Goal: Communication & Community: Answer question/provide support

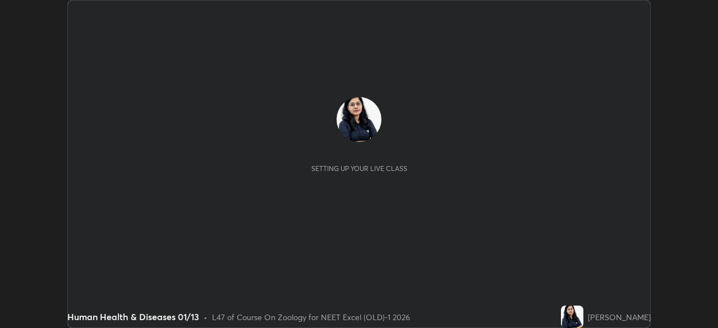
scroll to position [328, 717]
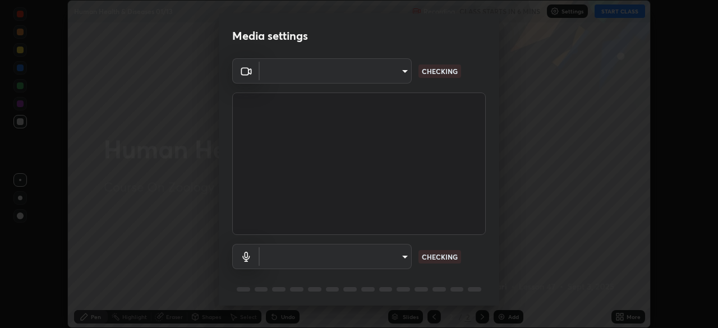
click at [397, 77] on body "Erase all Human Health & Diseases 01/13 Recording CLASS STARTS IN 6 MINS Settin…" at bounding box center [359, 164] width 718 height 328
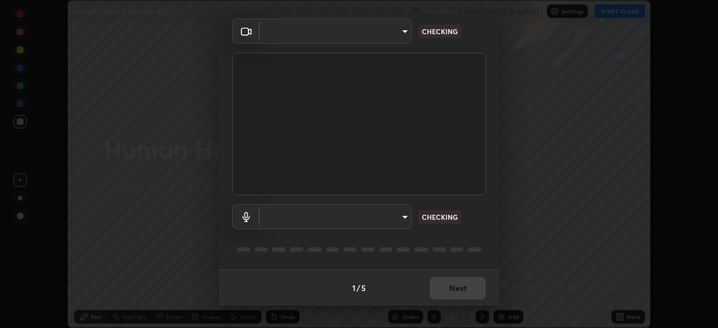
type input "0e50365916b658242f783ed4648cb329f585d10cba28352488c27cd343db3185"
type input "default"
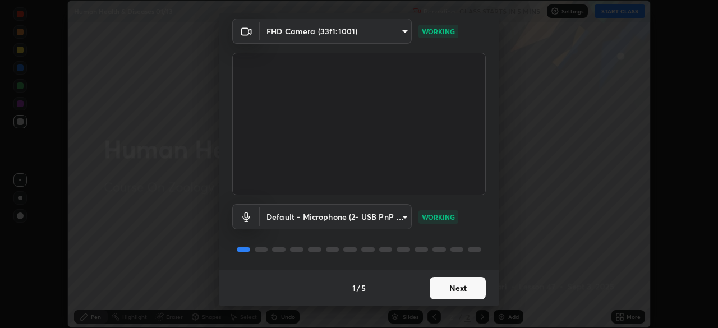
click at [459, 290] on button "Next" at bounding box center [458, 288] width 56 height 22
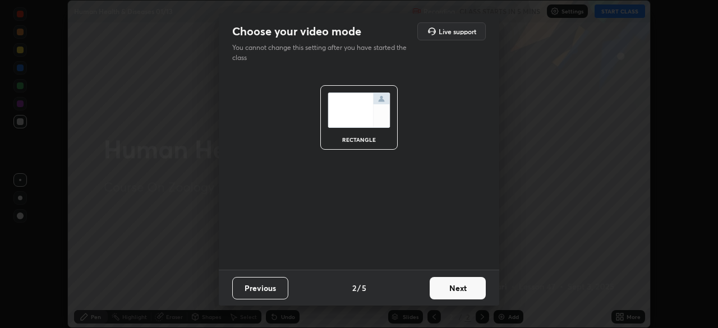
scroll to position [0, 0]
click at [466, 290] on button "Next" at bounding box center [458, 288] width 56 height 22
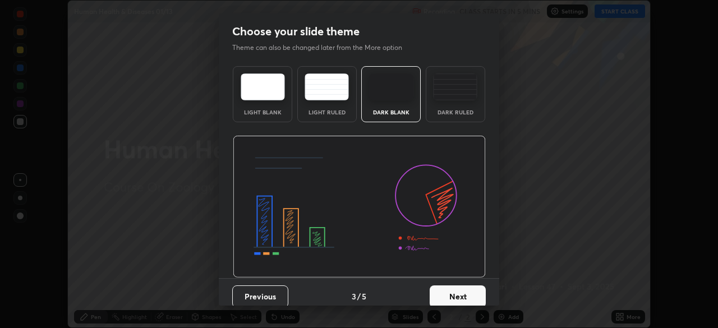
click at [473, 292] on button "Next" at bounding box center [458, 296] width 56 height 22
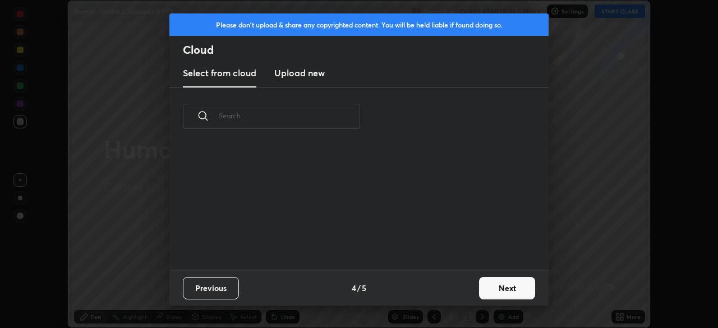
click at [479, 292] on button "Next" at bounding box center [507, 288] width 56 height 22
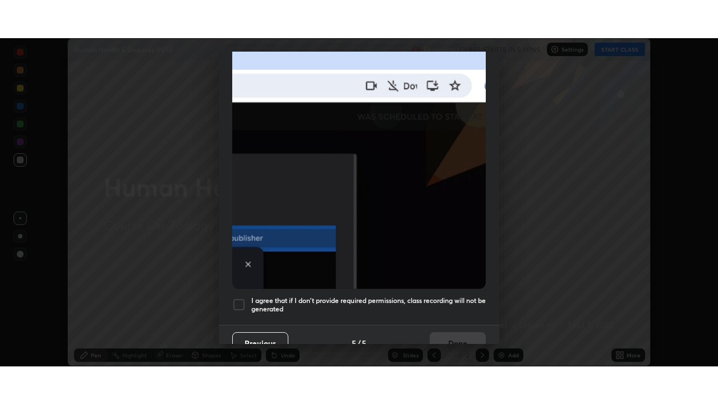
scroll to position [269, 0]
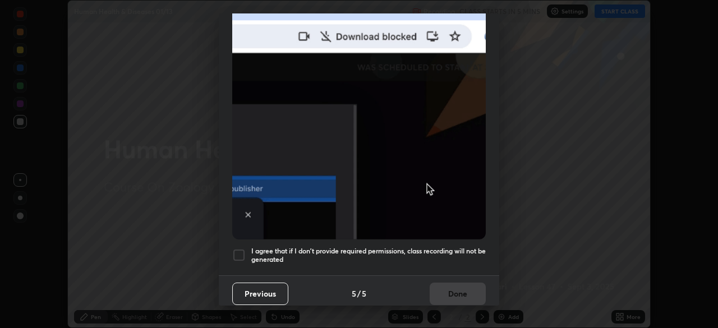
click at [237, 251] on div at bounding box center [238, 254] width 13 height 13
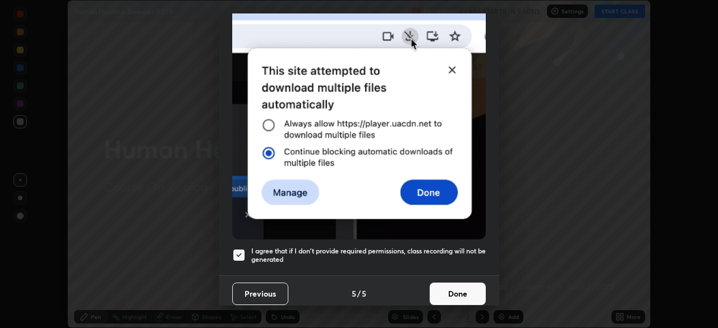
click at [455, 289] on button "Done" at bounding box center [458, 294] width 56 height 22
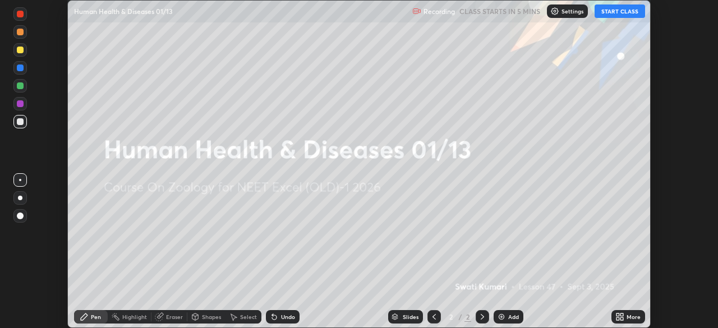
click at [617, 315] on icon at bounding box center [617, 314] width 3 height 3
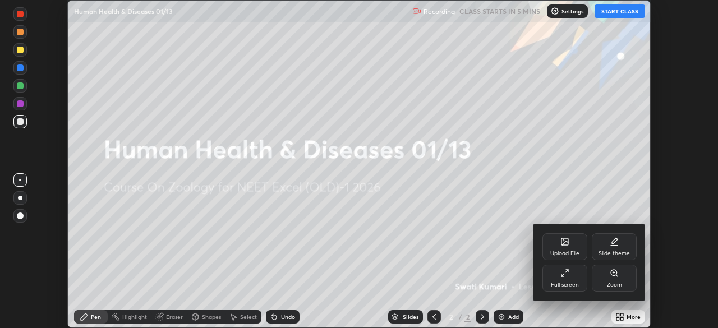
click at [566, 283] on div "Full screen" at bounding box center [565, 285] width 28 height 6
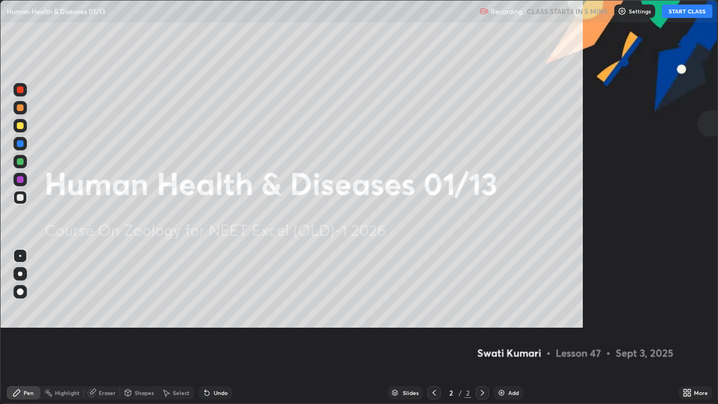
scroll to position [404, 718]
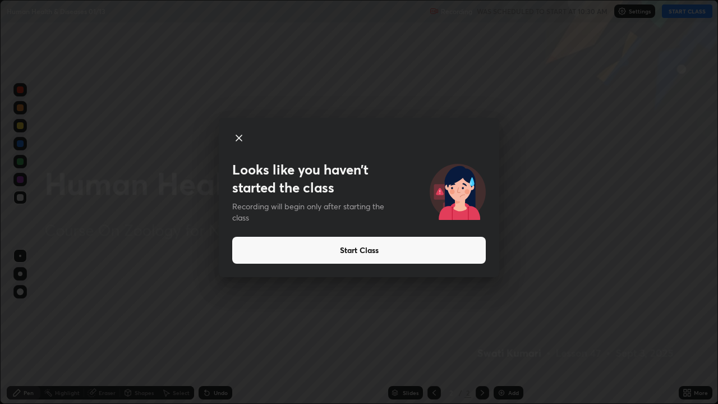
click at [423, 261] on button "Start Class" at bounding box center [358, 250] width 253 height 27
click at [418, 262] on button "Start Class" at bounding box center [358, 250] width 253 height 27
click at [407, 262] on button "Start Class" at bounding box center [358, 250] width 253 height 27
click at [407, 261] on button "Start Class" at bounding box center [358, 250] width 253 height 27
click at [391, 259] on button "Start Class" at bounding box center [358, 250] width 253 height 27
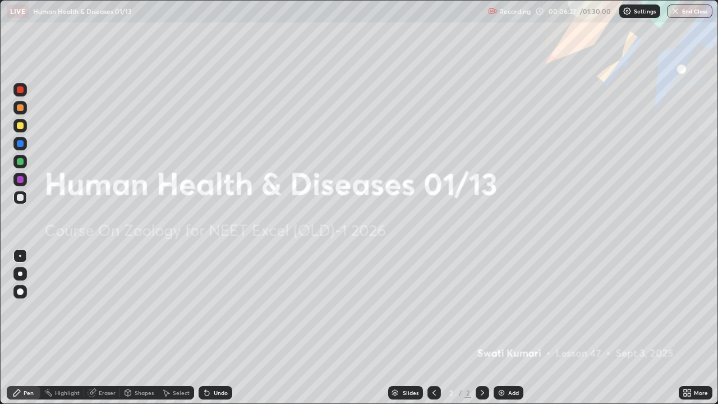
click at [505, 328] on div "Add" at bounding box center [509, 392] width 30 height 13
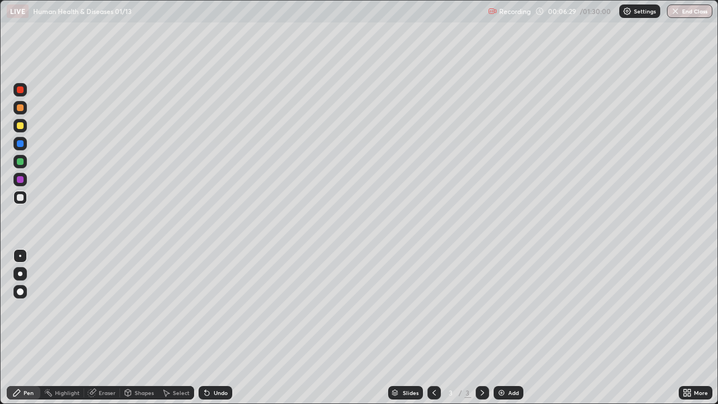
click at [21, 126] on div at bounding box center [20, 125] width 7 height 7
click at [20, 292] on div at bounding box center [20, 291] width 7 height 7
click at [102, 328] on div "Eraser" at bounding box center [107, 393] width 17 height 6
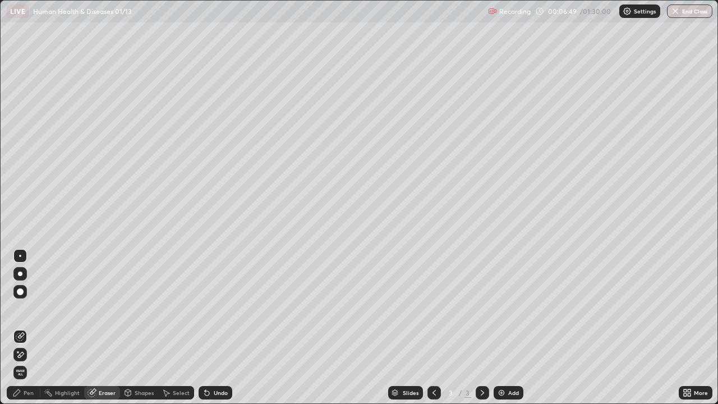
click at [137, 328] on div "Shapes" at bounding box center [144, 393] width 19 height 6
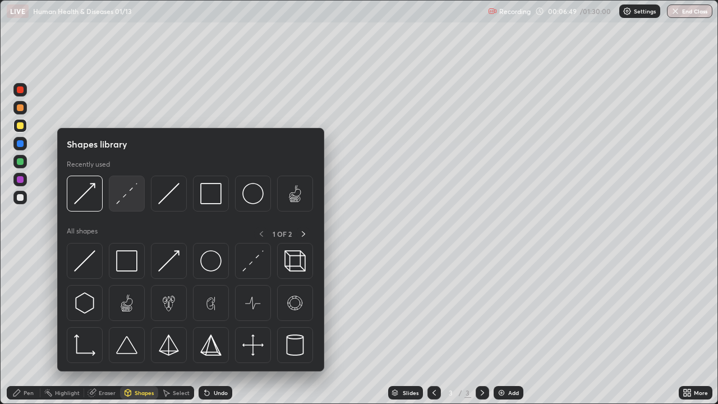
click at [127, 199] on img at bounding box center [126, 193] width 21 height 21
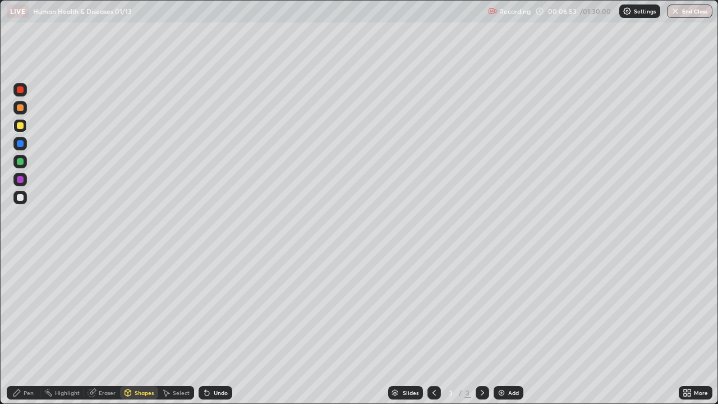
click at [27, 328] on div "Pen" at bounding box center [29, 393] width 10 height 6
click at [20, 199] on div at bounding box center [20, 197] width 7 height 7
click at [20, 274] on div at bounding box center [20, 273] width 4 height 4
click at [18, 197] on div at bounding box center [20, 197] width 7 height 7
click at [20, 274] on div at bounding box center [20, 273] width 4 height 4
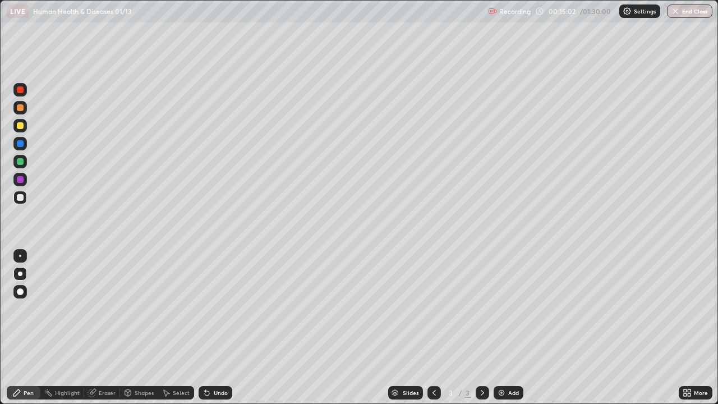
click at [215, 328] on div "Undo" at bounding box center [216, 392] width 34 height 13
click at [220, 328] on div "Undo" at bounding box center [221, 393] width 14 height 6
click at [219, 328] on div "Undo" at bounding box center [221, 393] width 14 height 6
click at [221, 328] on div "Undo" at bounding box center [221, 393] width 14 height 6
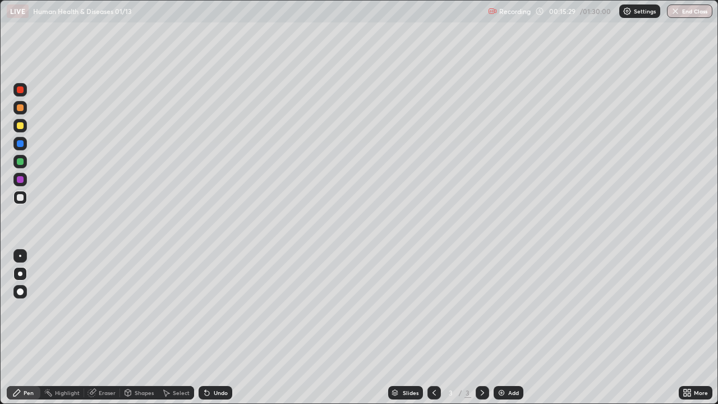
click at [214, 328] on div "Undo" at bounding box center [221, 393] width 14 height 6
click at [215, 328] on div "Undo" at bounding box center [216, 392] width 34 height 13
click at [21, 159] on div at bounding box center [20, 161] width 7 height 7
click at [211, 328] on div "Undo" at bounding box center [216, 392] width 34 height 13
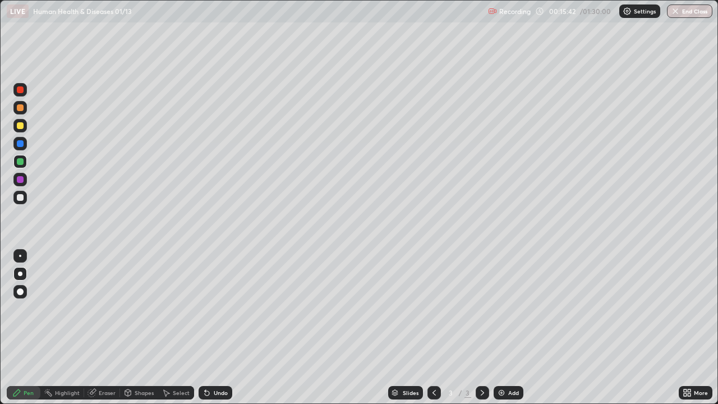
click at [214, 328] on div "Undo" at bounding box center [221, 393] width 14 height 6
click at [144, 328] on div "Shapes" at bounding box center [144, 393] width 19 height 6
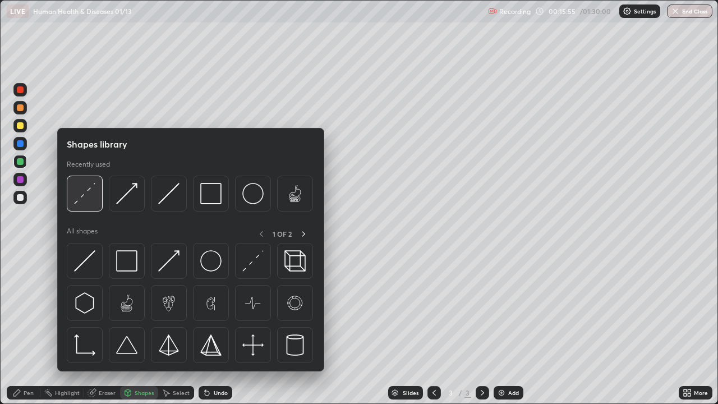
click at [89, 204] on img at bounding box center [84, 193] width 21 height 21
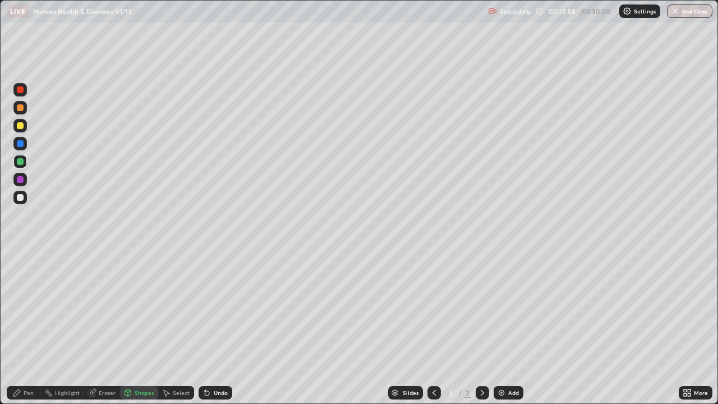
click at [21, 328] on icon at bounding box center [16, 392] width 9 height 9
click at [21, 200] on div at bounding box center [20, 197] width 7 height 7
click at [210, 328] on div "Undo" at bounding box center [216, 392] width 34 height 13
click at [219, 328] on div "Undo" at bounding box center [216, 392] width 34 height 13
click at [26, 127] on div at bounding box center [19, 125] width 13 height 13
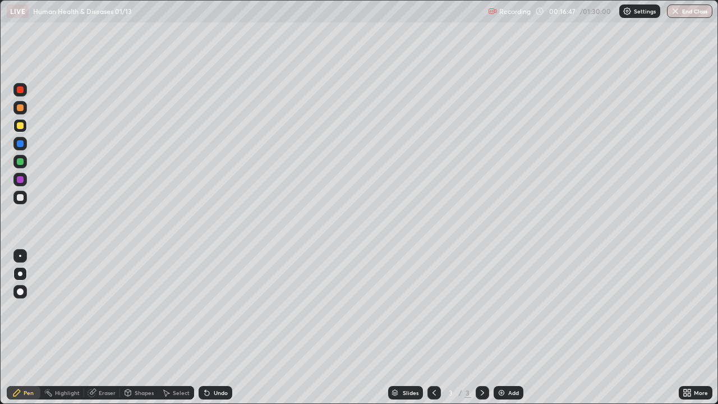
click at [214, 328] on div "Undo" at bounding box center [221, 393] width 14 height 6
click at [20, 108] on div at bounding box center [20, 107] width 7 height 7
click at [19, 161] on div at bounding box center [20, 161] width 7 height 7
click at [499, 328] on img at bounding box center [501, 392] width 9 height 9
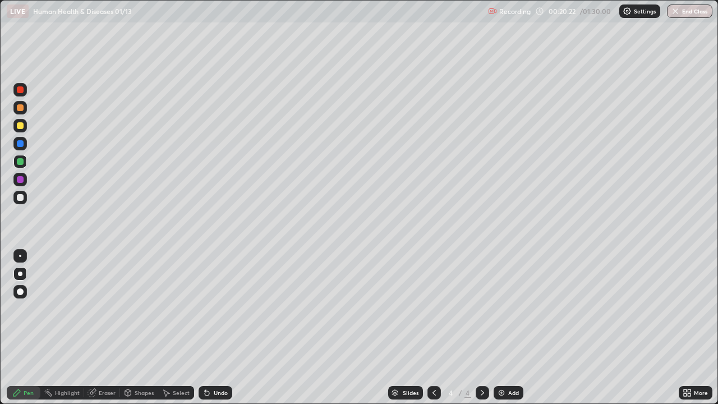
click at [135, 328] on div "Shapes" at bounding box center [144, 393] width 19 height 6
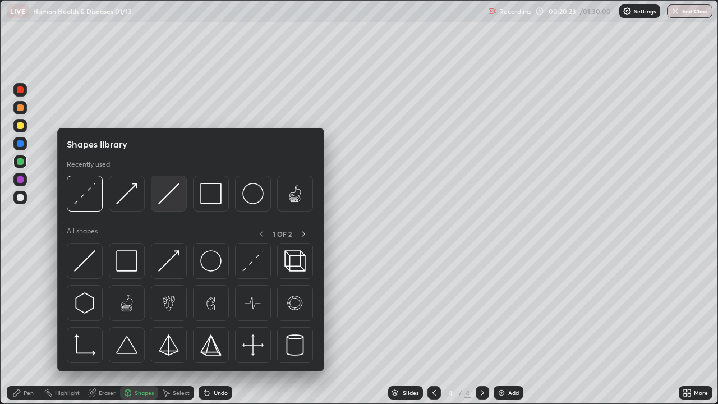
click at [176, 195] on img at bounding box center [168, 193] width 21 height 21
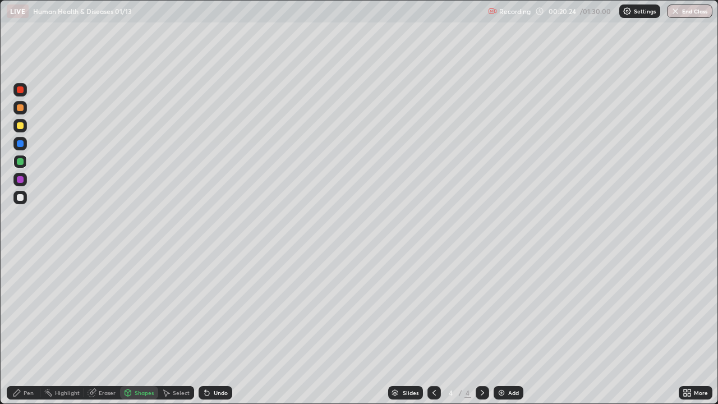
click at [142, 328] on div "Shapes" at bounding box center [144, 393] width 19 height 6
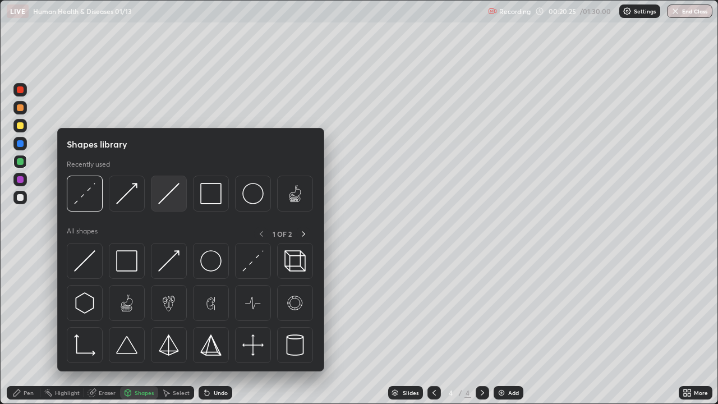
click at [164, 192] on img at bounding box center [168, 193] width 21 height 21
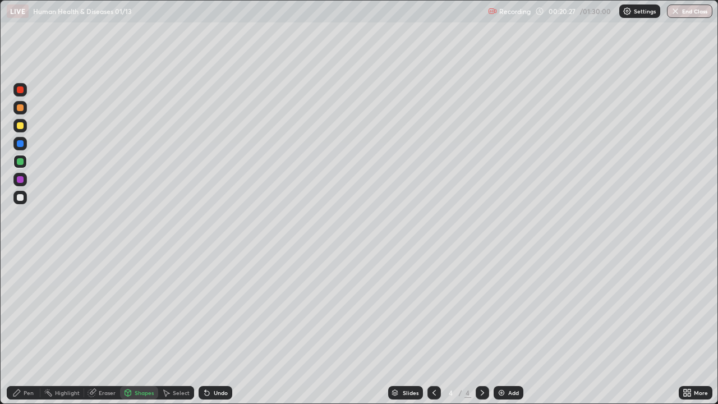
click at [19, 127] on div at bounding box center [20, 125] width 7 height 7
click at [21, 328] on icon at bounding box center [16, 392] width 9 height 9
click at [20, 198] on div at bounding box center [20, 197] width 7 height 7
click at [14, 296] on div at bounding box center [19, 291] width 13 height 13
click at [23, 92] on div at bounding box center [19, 89] width 13 height 13
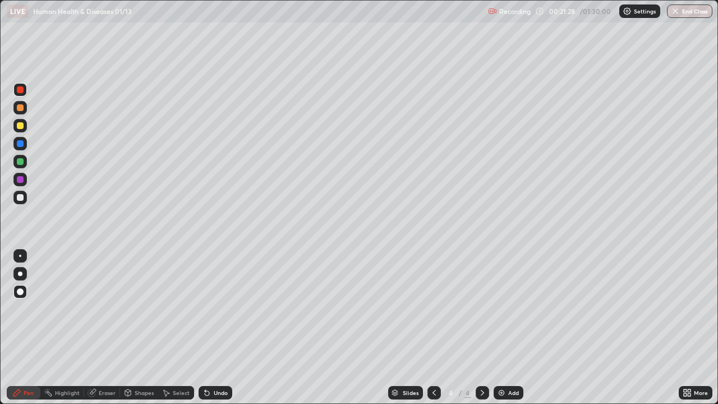
click at [21, 274] on div at bounding box center [20, 273] width 4 height 4
click at [24, 202] on div at bounding box center [19, 197] width 13 height 13
click at [214, 328] on div "Undo" at bounding box center [221, 393] width 14 height 6
click at [26, 176] on div at bounding box center [19, 179] width 13 height 18
click at [216, 328] on div "Undo" at bounding box center [221, 393] width 14 height 6
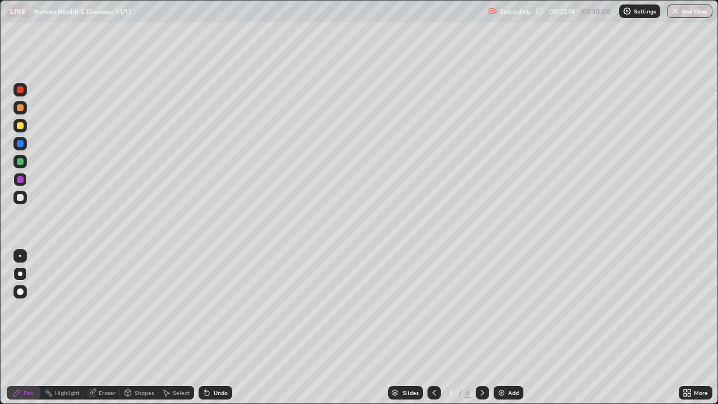
click at [21, 126] on div at bounding box center [20, 125] width 7 height 7
click at [99, 328] on div "Eraser" at bounding box center [107, 393] width 17 height 6
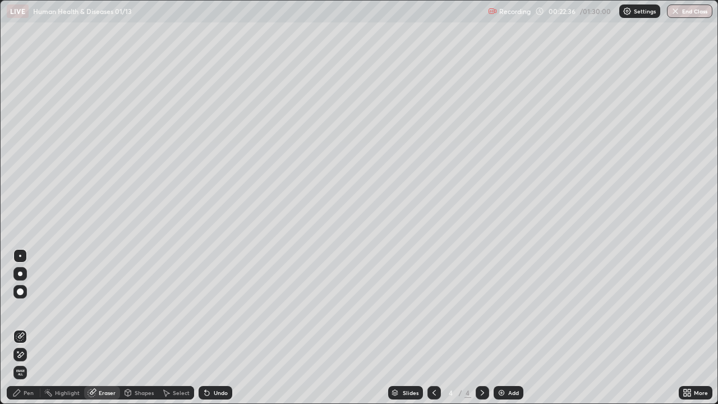
click at [25, 328] on div "Pen" at bounding box center [29, 393] width 10 height 6
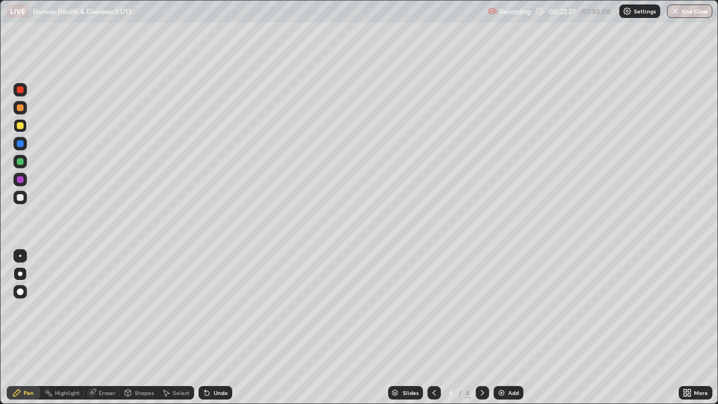
click at [20, 162] on div at bounding box center [20, 161] width 7 height 7
click at [433, 328] on icon at bounding box center [434, 392] width 9 height 9
click at [479, 328] on icon at bounding box center [482, 392] width 9 height 9
click at [19, 123] on div at bounding box center [20, 125] width 7 height 7
click at [20, 198] on div at bounding box center [20, 197] width 7 height 7
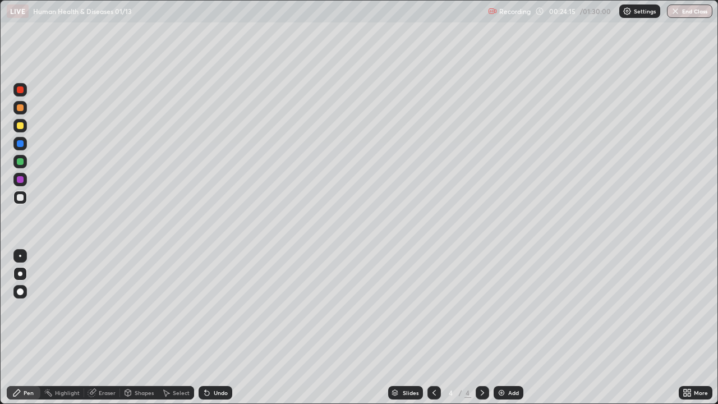
click at [19, 328] on div "Pen" at bounding box center [24, 392] width 34 height 13
click at [216, 328] on div "Undo" at bounding box center [216, 392] width 34 height 13
click at [218, 328] on div "Undo" at bounding box center [216, 392] width 34 height 13
click at [218, 328] on div "Undo" at bounding box center [221, 393] width 14 height 6
click at [219, 328] on div "Undo" at bounding box center [221, 393] width 14 height 6
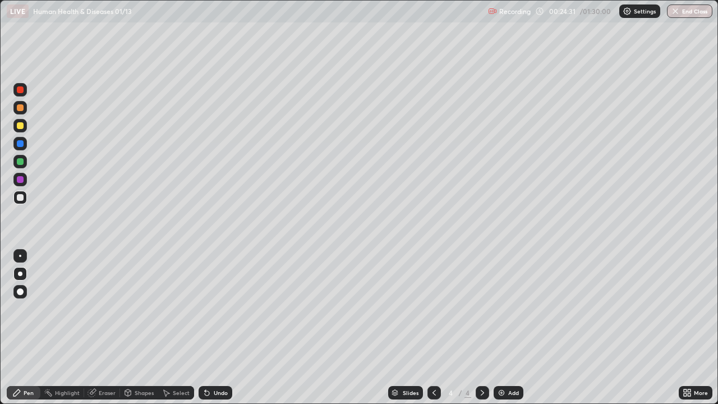
click at [216, 328] on div "Undo" at bounding box center [221, 393] width 14 height 6
click at [219, 328] on div "Undo" at bounding box center [221, 393] width 14 height 6
click at [19, 160] on div at bounding box center [20, 161] width 7 height 7
click at [20, 202] on div at bounding box center [19, 197] width 13 height 13
click at [22, 128] on div at bounding box center [20, 125] width 7 height 7
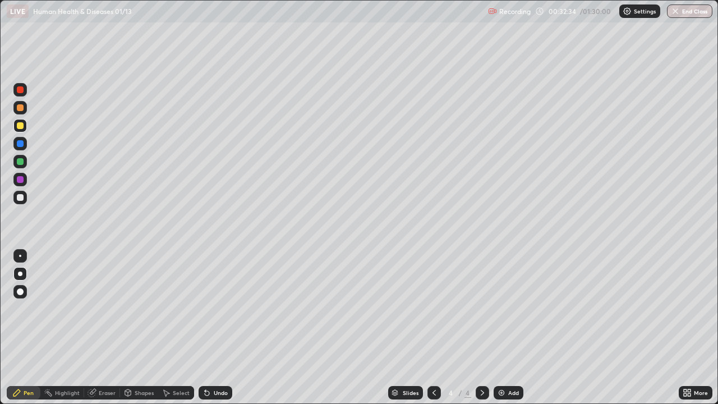
click at [508, 328] on div "Add" at bounding box center [513, 393] width 11 height 6
click at [24, 292] on div at bounding box center [19, 291] width 13 height 13
click at [214, 328] on div "Undo" at bounding box center [221, 393] width 14 height 6
click at [135, 328] on div "Shapes" at bounding box center [144, 393] width 19 height 6
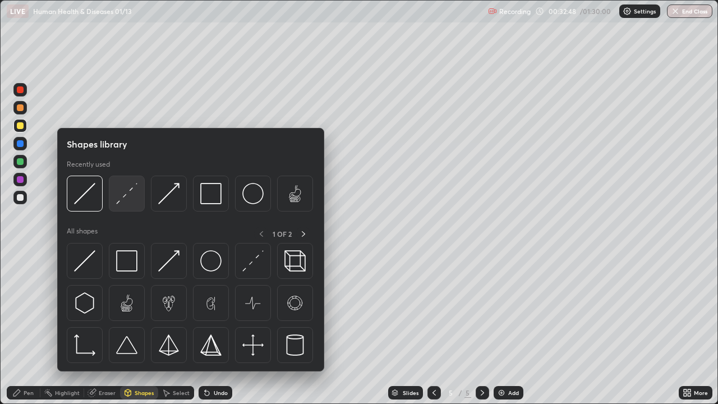
click at [123, 207] on div at bounding box center [127, 194] width 36 height 36
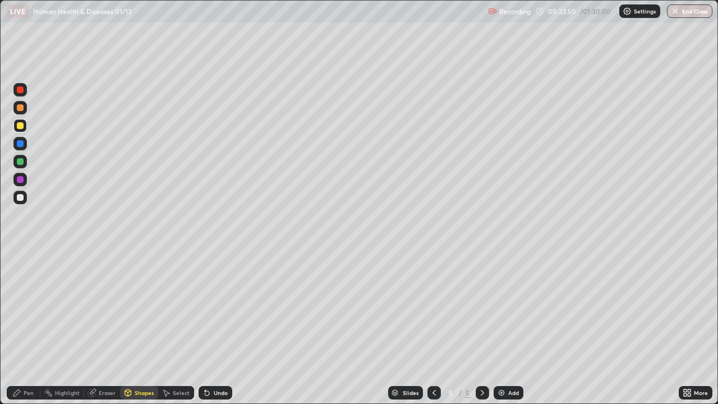
click at [29, 328] on div "Pen" at bounding box center [29, 393] width 10 height 6
click at [20, 197] on div at bounding box center [20, 197] width 7 height 7
click at [20, 274] on div at bounding box center [20, 273] width 4 height 4
click at [214, 328] on div "Undo" at bounding box center [221, 393] width 14 height 6
click at [210, 328] on div "Undo" at bounding box center [216, 392] width 34 height 13
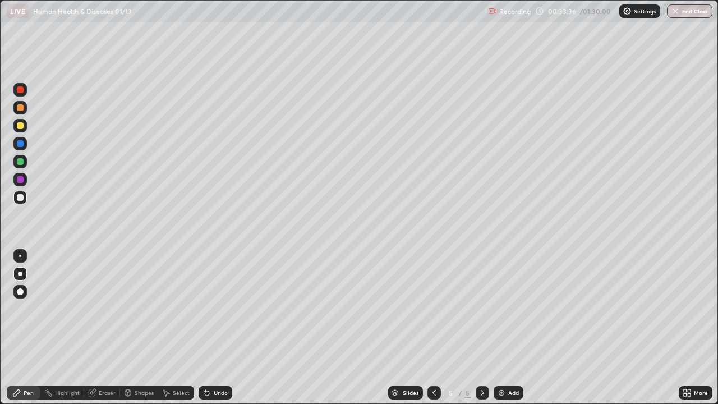
click at [21, 179] on div at bounding box center [20, 179] width 7 height 7
click at [20, 198] on div at bounding box center [20, 197] width 7 height 7
click at [219, 328] on div "Undo" at bounding box center [216, 392] width 34 height 13
click at [214, 328] on div "Undo" at bounding box center [221, 393] width 14 height 6
click at [215, 328] on div "Undo" at bounding box center [221, 393] width 14 height 6
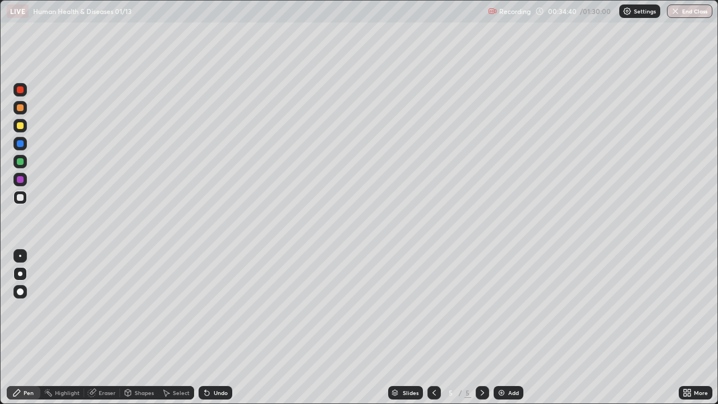
click at [128, 328] on icon at bounding box center [128, 392] width 6 height 7
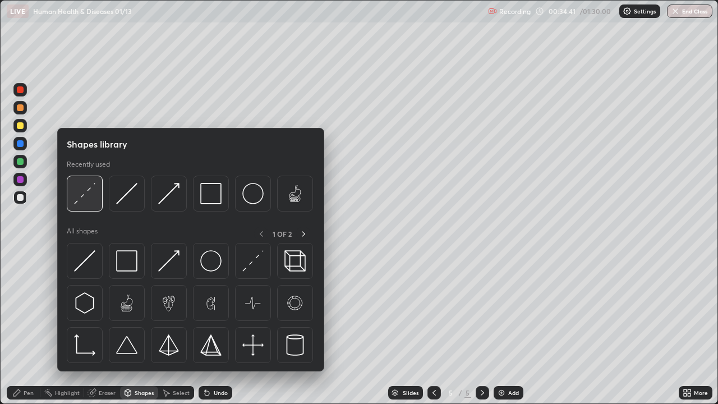
click at [85, 204] on img at bounding box center [84, 193] width 21 height 21
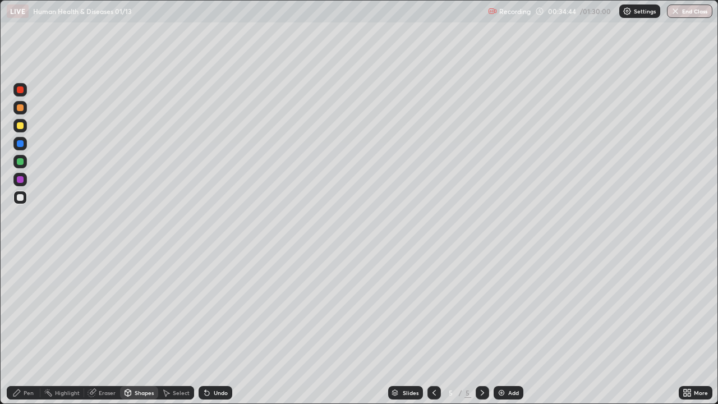
click at [25, 328] on div "Pen" at bounding box center [29, 393] width 10 height 6
click at [17, 128] on div at bounding box center [19, 125] width 13 height 13
click at [20, 198] on div at bounding box center [20, 197] width 7 height 7
click at [17, 142] on div at bounding box center [20, 143] width 7 height 7
click at [503, 328] on img at bounding box center [501, 392] width 9 height 9
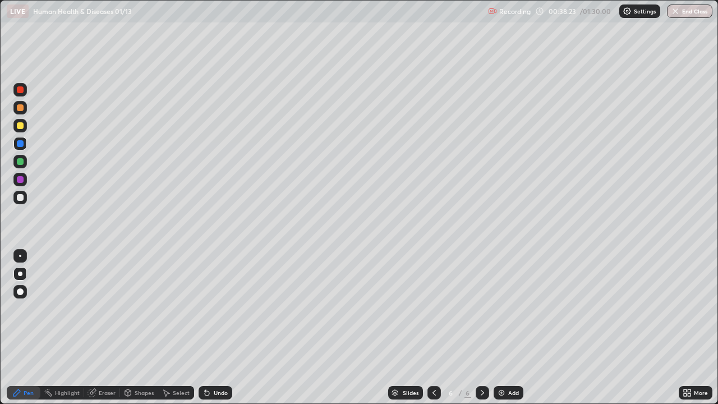
click at [22, 160] on div at bounding box center [20, 161] width 7 height 7
click at [22, 285] on div at bounding box center [19, 291] width 13 height 13
click at [132, 328] on div "Shapes" at bounding box center [139, 392] width 38 height 13
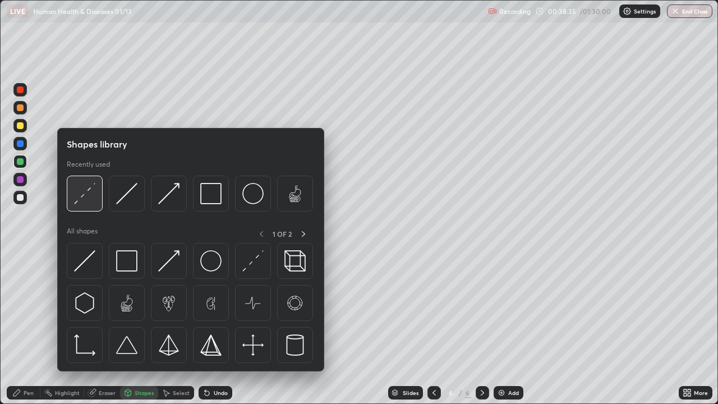
click at [82, 203] on img at bounding box center [84, 193] width 21 height 21
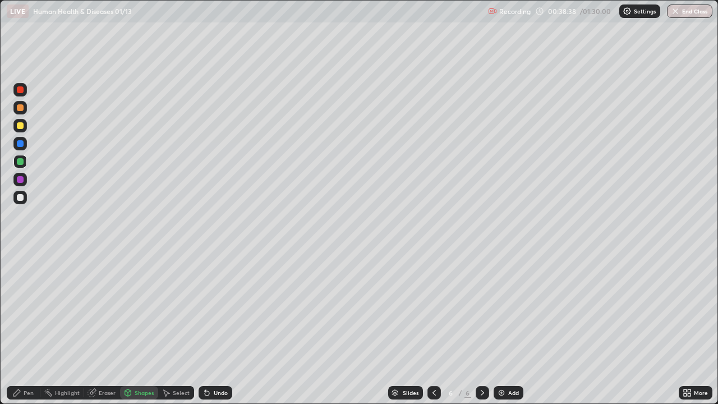
click at [20, 328] on icon at bounding box center [16, 392] width 9 height 9
click at [17, 180] on div at bounding box center [20, 179] width 7 height 7
click at [20, 274] on div at bounding box center [20, 273] width 4 height 4
click at [22, 130] on div at bounding box center [19, 125] width 13 height 13
click at [127, 328] on icon at bounding box center [128, 392] width 6 height 2
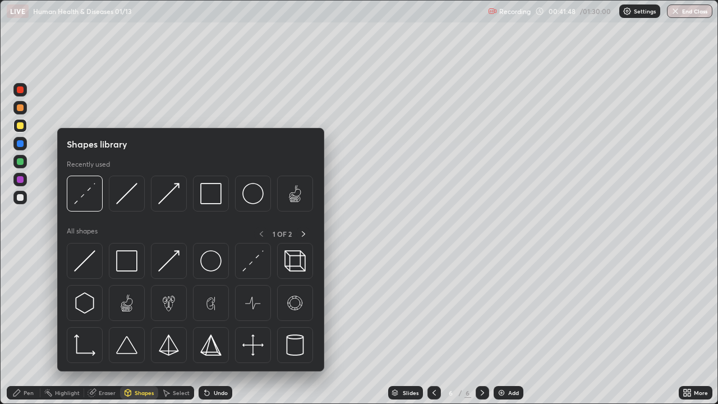
click at [125, 260] on img at bounding box center [126, 260] width 21 height 21
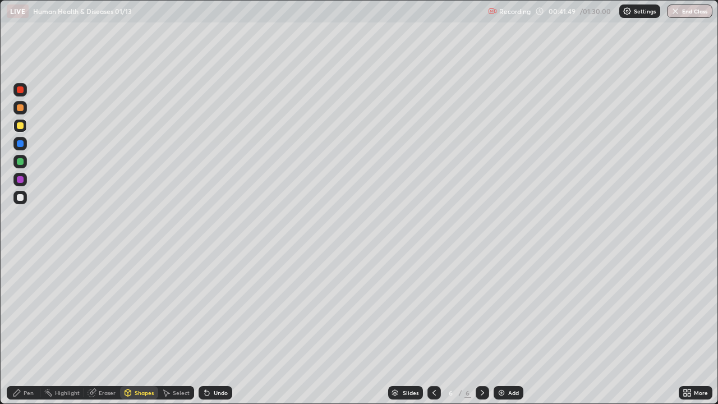
click at [25, 180] on div at bounding box center [19, 179] width 13 height 13
click at [24, 328] on div "Pen" at bounding box center [29, 393] width 10 height 6
click at [20, 162] on div at bounding box center [20, 161] width 7 height 7
click at [17, 292] on div at bounding box center [20, 291] width 7 height 7
click at [220, 328] on div "Undo" at bounding box center [216, 392] width 34 height 13
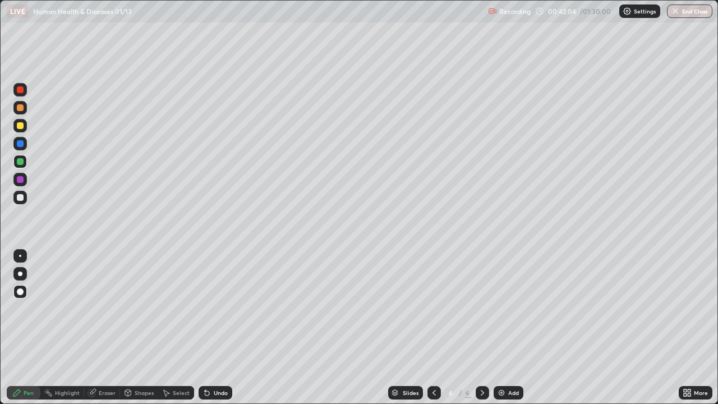
click at [215, 328] on div "Undo" at bounding box center [221, 393] width 14 height 6
click at [20, 199] on div at bounding box center [20, 197] width 7 height 7
click at [20, 274] on div at bounding box center [20, 273] width 4 height 4
click at [213, 328] on div "Undo" at bounding box center [216, 392] width 34 height 13
click at [211, 328] on div "Undo" at bounding box center [216, 392] width 34 height 13
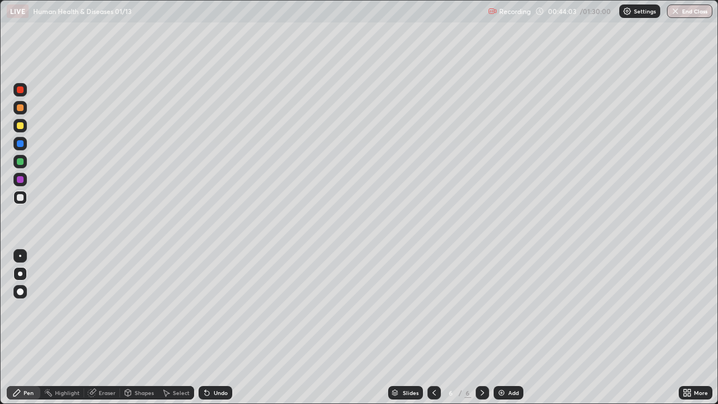
click at [215, 328] on div "Undo" at bounding box center [216, 392] width 34 height 13
click at [105, 328] on div "Eraser" at bounding box center [107, 393] width 17 height 6
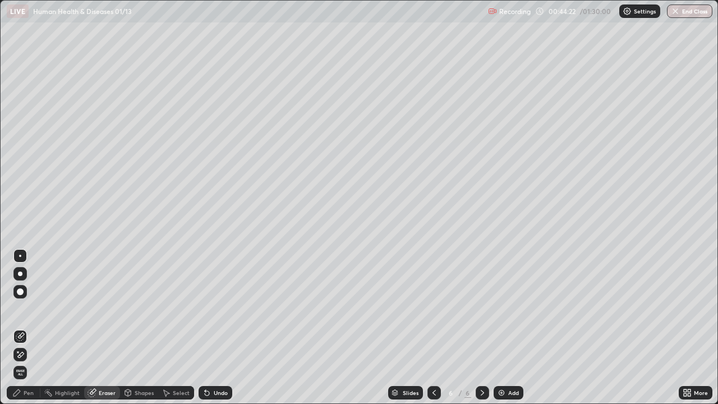
click at [29, 328] on div "Pen" at bounding box center [29, 393] width 10 height 6
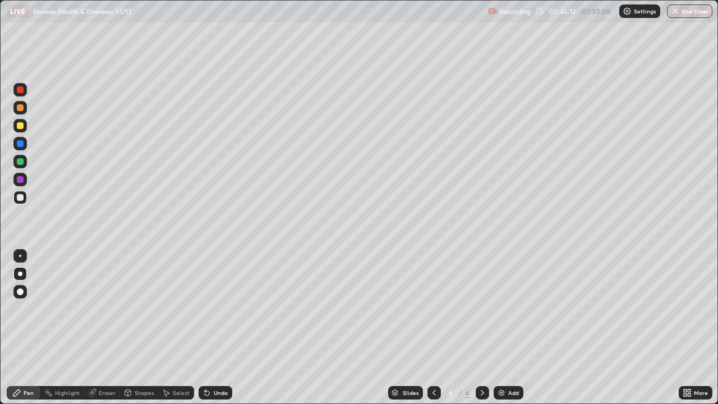
click at [18, 144] on div at bounding box center [20, 143] width 7 height 7
click at [505, 328] on img at bounding box center [501, 392] width 9 height 9
click at [20, 197] on div at bounding box center [20, 197] width 7 height 7
click at [21, 274] on div at bounding box center [20, 273] width 4 height 4
click at [212, 328] on div "Undo" at bounding box center [216, 392] width 34 height 13
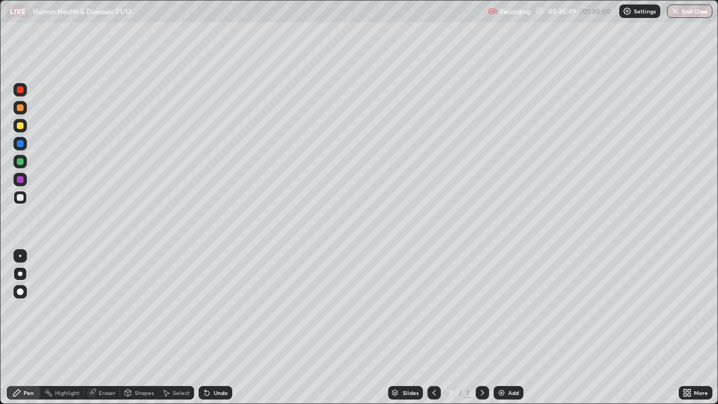
click at [211, 328] on div "Undo" at bounding box center [216, 392] width 34 height 13
click at [214, 328] on div "Undo" at bounding box center [221, 393] width 14 height 6
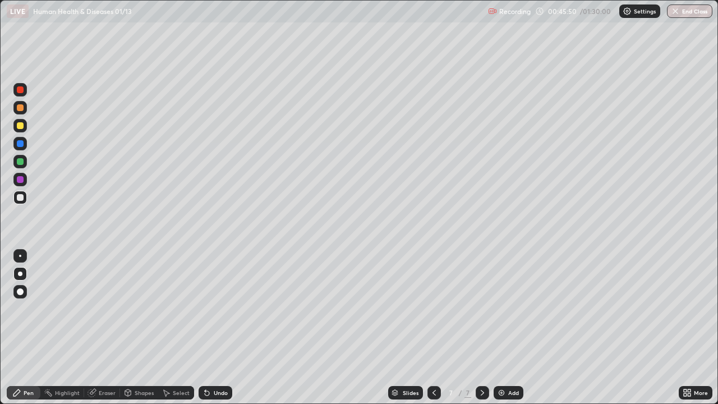
click at [213, 328] on div "Undo" at bounding box center [216, 392] width 34 height 13
click at [22, 127] on div at bounding box center [20, 125] width 7 height 7
click at [209, 328] on icon at bounding box center [206, 392] width 9 height 9
click at [20, 197] on div at bounding box center [20, 197] width 7 height 7
click at [219, 328] on div "Undo" at bounding box center [221, 393] width 14 height 6
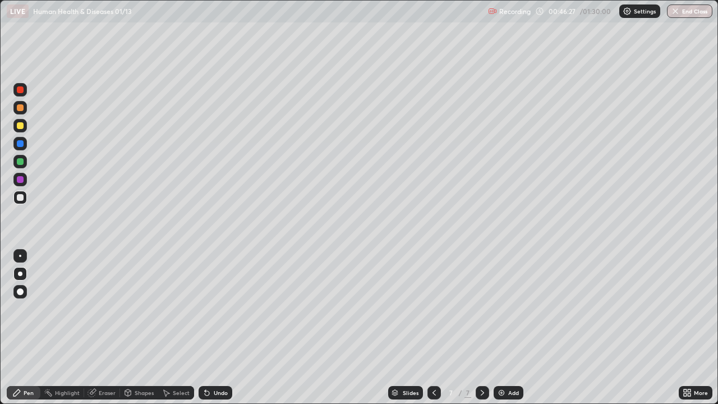
click at [220, 328] on div "Undo" at bounding box center [221, 393] width 14 height 6
click at [219, 328] on div "Undo" at bounding box center [216, 392] width 34 height 13
click at [21, 159] on div at bounding box center [20, 161] width 7 height 7
click at [136, 328] on div "Shapes" at bounding box center [144, 393] width 19 height 6
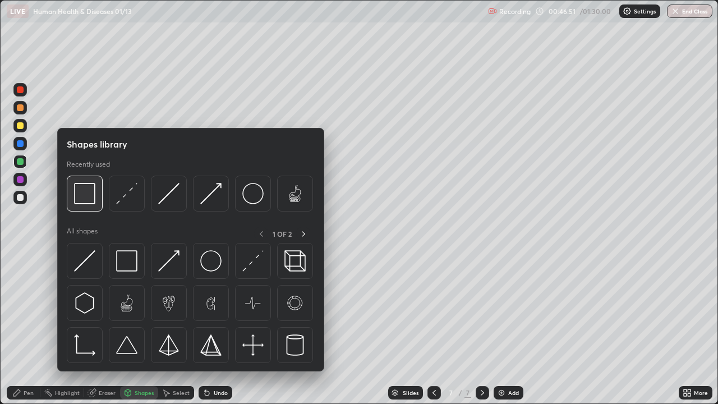
click at [88, 197] on img at bounding box center [84, 193] width 21 height 21
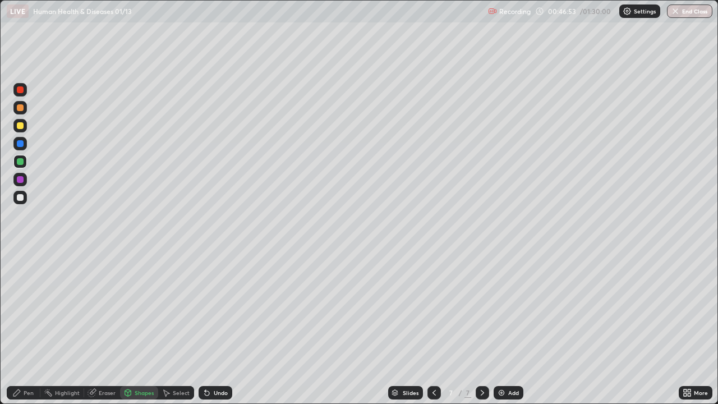
click at [214, 328] on div "Undo" at bounding box center [221, 393] width 14 height 6
click at [19, 328] on icon at bounding box center [16, 392] width 9 height 9
click at [24, 132] on div at bounding box center [19, 126] width 13 height 18
click at [21, 197] on div at bounding box center [20, 197] width 7 height 7
click at [20, 256] on div at bounding box center [20, 256] width 2 height 2
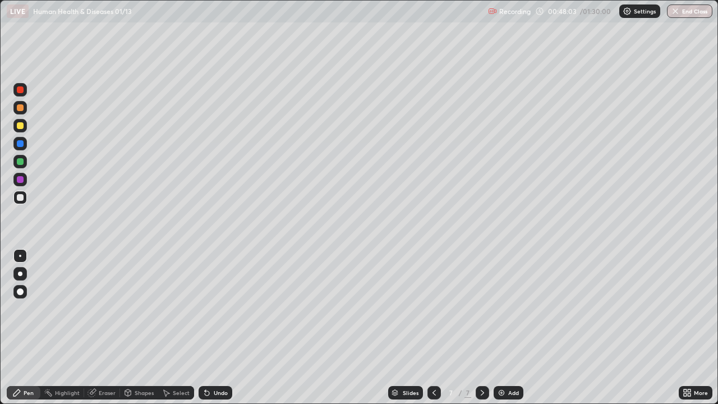
click at [216, 328] on div "Undo" at bounding box center [221, 393] width 14 height 6
click at [215, 328] on div "Undo" at bounding box center [221, 393] width 14 height 6
click at [20, 162] on div at bounding box center [20, 161] width 7 height 7
click at [20, 274] on div at bounding box center [20, 273] width 4 height 4
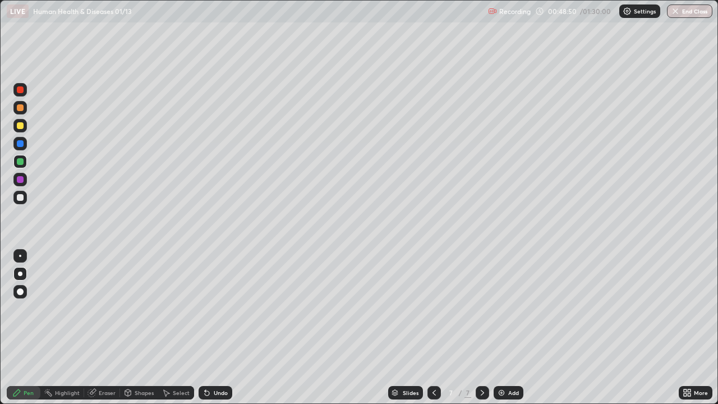
click at [20, 108] on div at bounding box center [20, 107] width 7 height 7
click at [218, 328] on div "Undo" at bounding box center [221, 393] width 14 height 6
click at [215, 328] on div "Undo" at bounding box center [221, 393] width 14 height 6
click at [216, 328] on div "Undo" at bounding box center [221, 393] width 14 height 6
click at [223, 328] on div "Undo" at bounding box center [216, 392] width 34 height 13
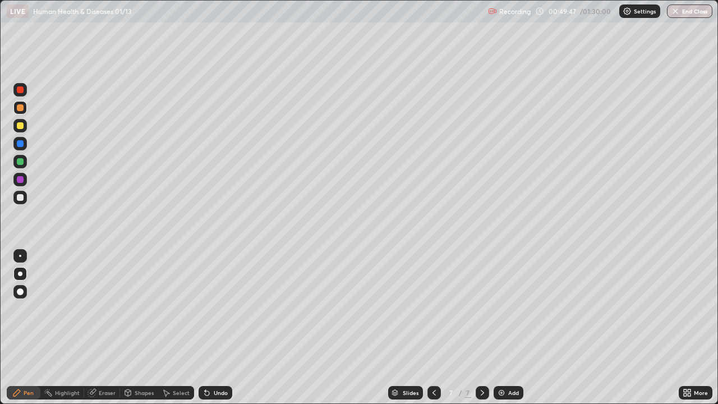
click at [21, 198] on div at bounding box center [20, 197] width 7 height 7
click at [219, 328] on div "Undo" at bounding box center [221, 393] width 14 height 6
click at [216, 328] on div "Undo" at bounding box center [216, 392] width 34 height 13
click at [219, 328] on div "Undo" at bounding box center [221, 393] width 14 height 6
click at [105, 328] on div "Eraser" at bounding box center [107, 393] width 17 height 6
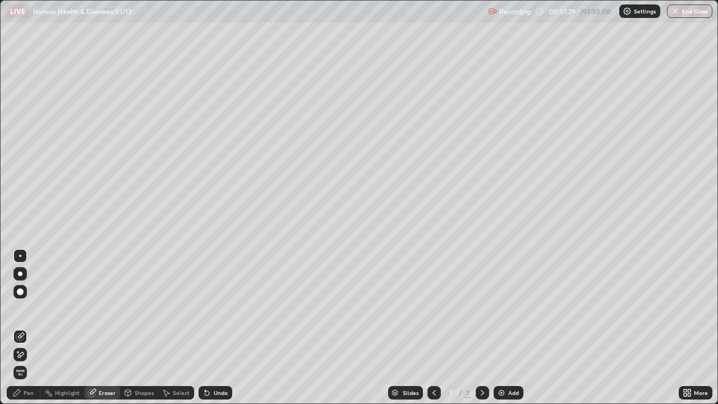
click at [27, 328] on div "Pen" at bounding box center [29, 393] width 10 height 6
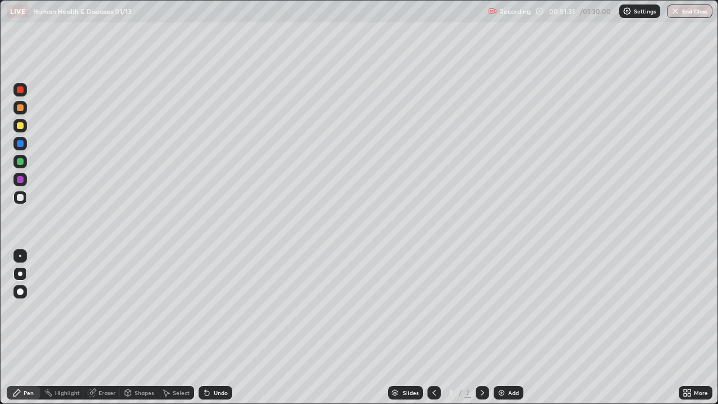
click at [19, 275] on div at bounding box center [20, 273] width 4 height 4
click at [224, 328] on div "Undo" at bounding box center [216, 392] width 34 height 13
click at [214, 328] on div "Undo" at bounding box center [216, 392] width 34 height 13
click at [218, 328] on div "Undo" at bounding box center [221, 393] width 14 height 6
click at [17, 198] on div at bounding box center [20, 197] width 7 height 7
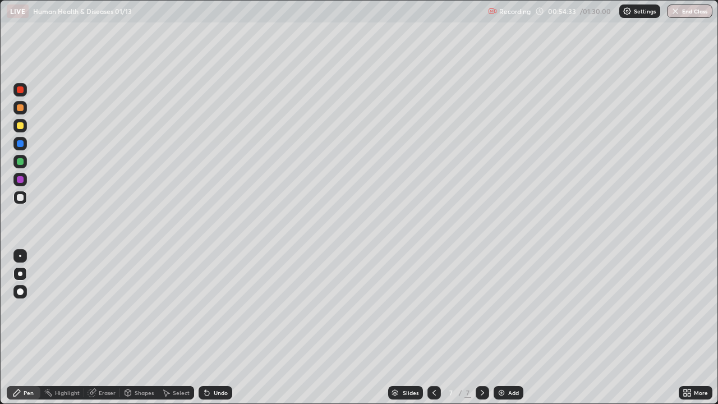
click at [20, 256] on div at bounding box center [20, 256] width 2 height 2
click at [19, 128] on div at bounding box center [20, 125] width 7 height 7
click at [22, 199] on div at bounding box center [20, 197] width 7 height 7
click at [132, 328] on div "Shapes" at bounding box center [139, 392] width 38 height 13
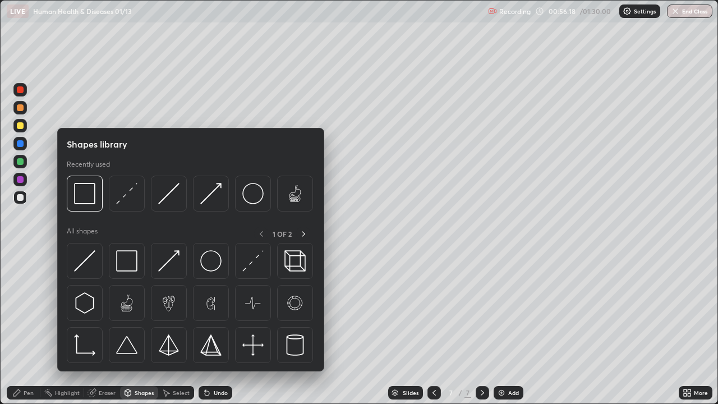
click at [84, 200] on img at bounding box center [84, 193] width 21 height 21
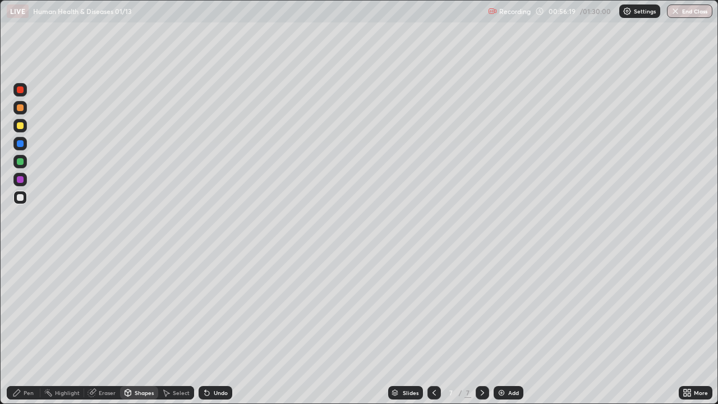
click at [21, 123] on div at bounding box center [20, 125] width 7 height 7
click at [23, 182] on div at bounding box center [19, 179] width 13 height 13
click at [55, 328] on div "Highlight" at bounding box center [67, 393] width 25 height 6
click at [26, 328] on div "Pen" at bounding box center [29, 393] width 10 height 6
click at [24, 275] on div at bounding box center [19, 273] width 13 height 13
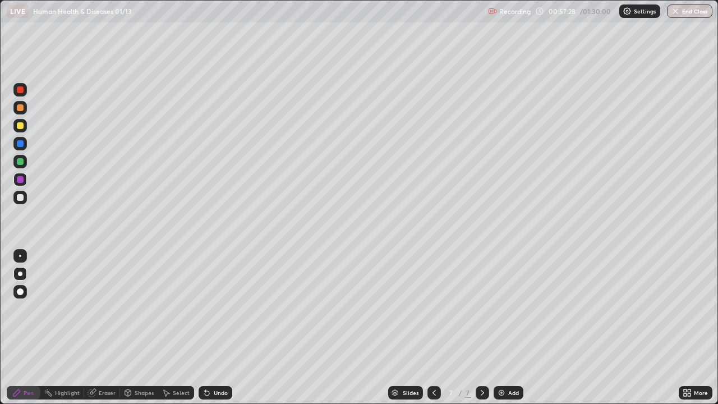
click at [23, 199] on div at bounding box center [20, 197] width 7 height 7
click at [20, 162] on div at bounding box center [20, 161] width 7 height 7
click at [17, 292] on div at bounding box center [20, 291] width 7 height 7
click at [505, 328] on img at bounding box center [501, 392] width 9 height 9
click at [20, 273] on div at bounding box center [20, 273] width 4 height 4
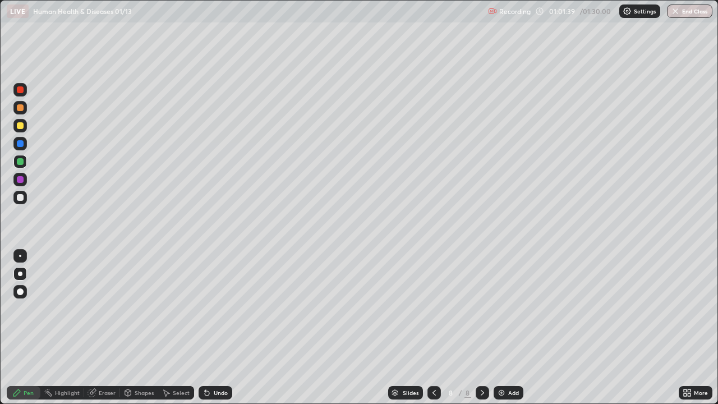
click at [135, 328] on div "Shapes" at bounding box center [144, 393] width 19 height 6
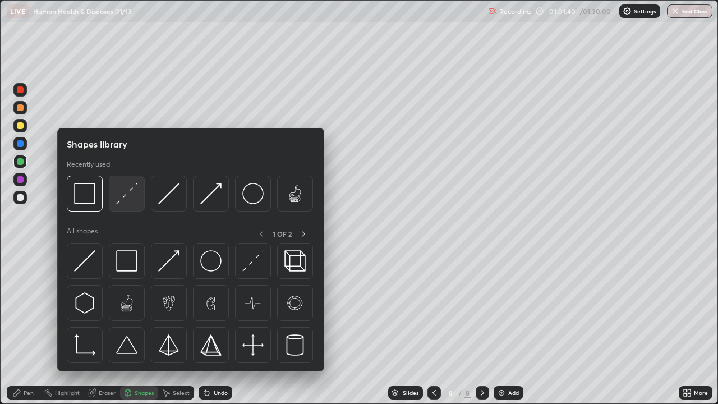
click at [124, 202] on img at bounding box center [126, 193] width 21 height 21
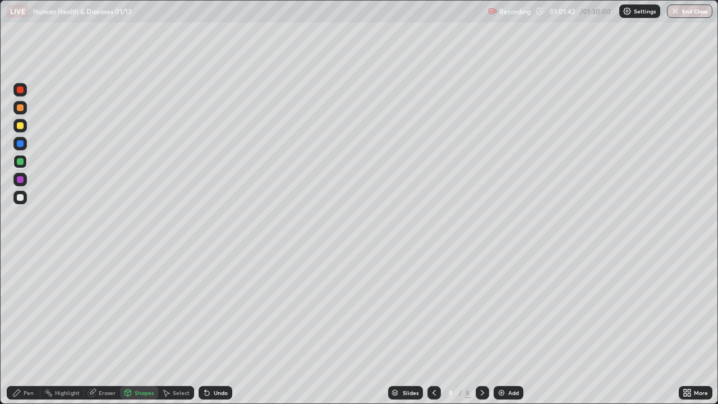
click at [26, 328] on div "Pen" at bounding box center [29, 393] width 10 height 6
click at [20, 198] on div at bounding box center [20, 197] width 7 height 7
click at [24, 202] on div at bounding box center [19, 197] width 13 height 13
click at [214, 328] on div "Undo" at bounding box center [221, 393] width 14 height 6
click at [216, 328] on div "Undo" at bounding box center [221, 393] width 14 height 6
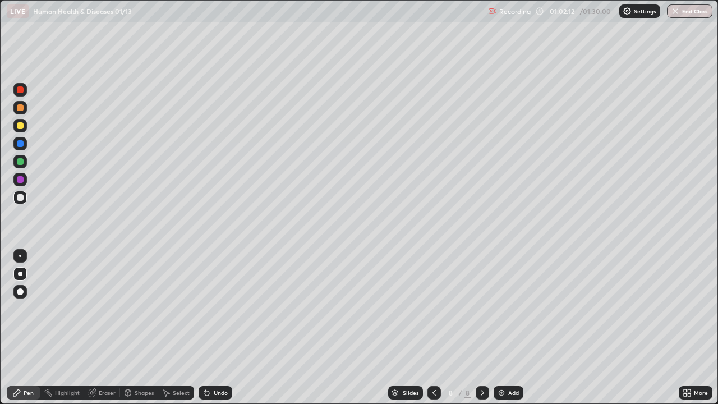
click at [216, 328] on div "Undo" at bounding box center [221, 393] width 14 height 6
click at [215, 328] on div "Undo" at bounding box center [221, 393] width 14 height 6
click at [214, 328] on div "Undo" at bounding box center [221, 393] width 14 height 6
click at [19, 126] on div at bounding box center [20, 125] width 7 height 7
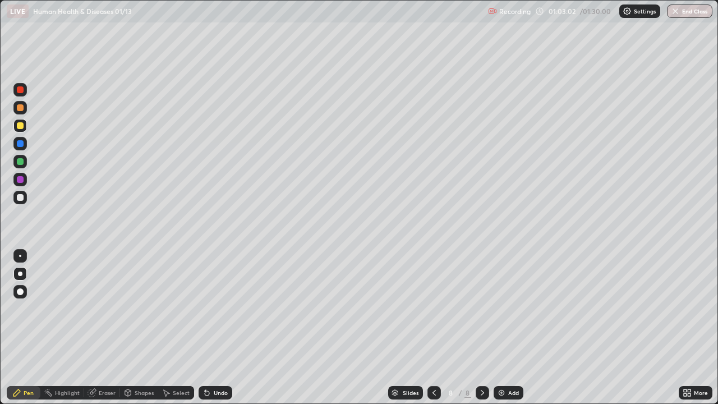
click at [211, 328] on div "Undo" at bounding box center [216, 392] width 34 height 13
click at [214, 328] on div "Undo" at bounding box center [221, 393] width 14 height 6
click at [21, 181] on div at bounding box center [20, 179] width 7 height 7
click at [19, 128] on div at bounding box center [20, 125] width 7 height 7
click at [73, 328] on div "Highlight" at bounding box center [67, 393] width 25 height 6
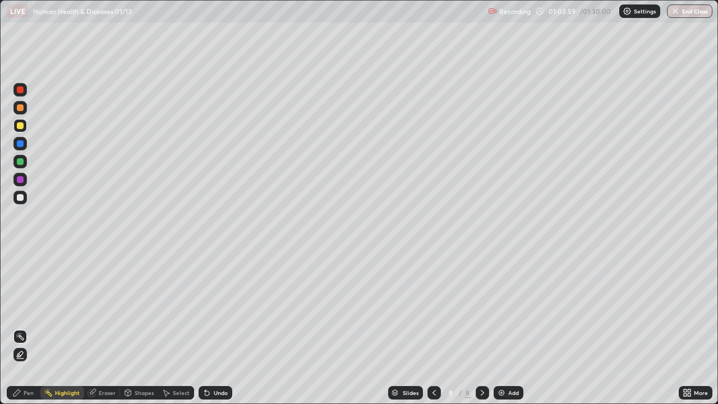
click at [99, 328] on div "Eraser" at bounding box center [107, 393] width 17 height 6
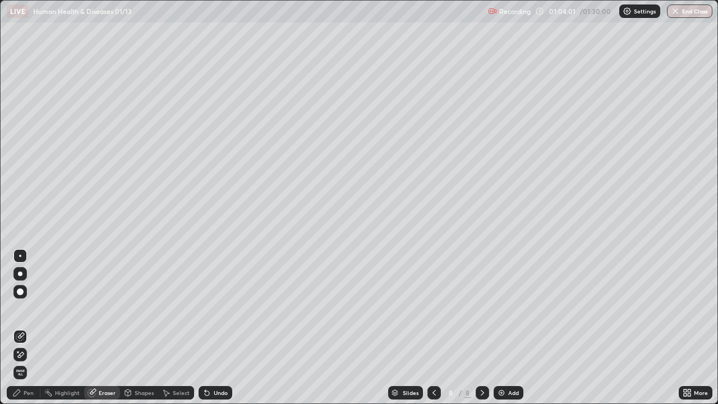
click at [29, 328] on div "Pen" at bounding box center [29, 393] width 10 height 6
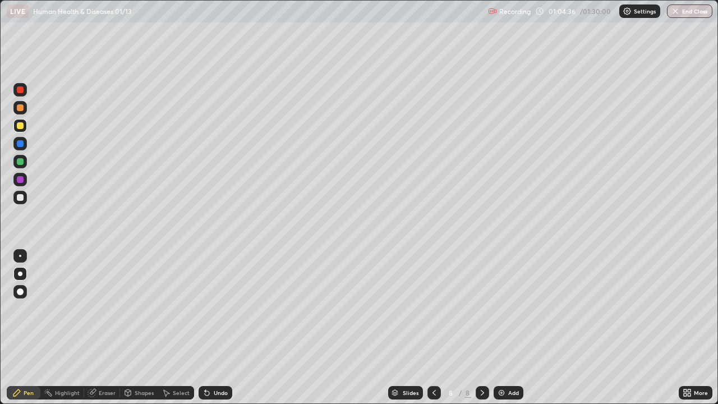
click at [17, 162] on div at bounding box center [20, 161] width 7 height 7
click at [20, 285] on div at bounding box center [19, 291] width 13 height 13
click at [504, 328] on img at bounding box center [501, 392] width 9 height 9
click at [140, 328] on div "Shapes" at bounding box center [144, 393] width 19 height 6
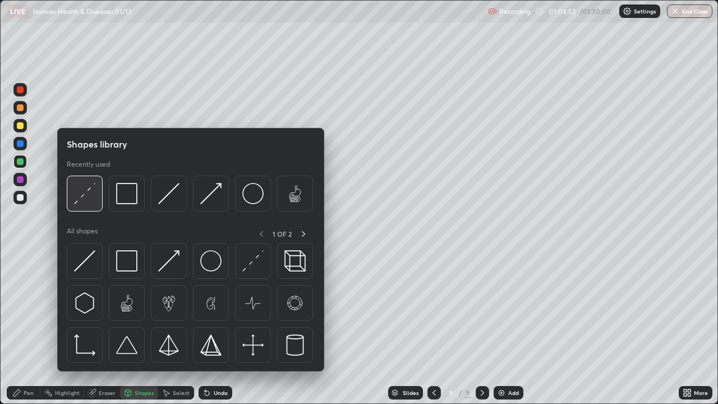
click at [86, 200] on img at bounding box center [84, 193] width 21 height 21
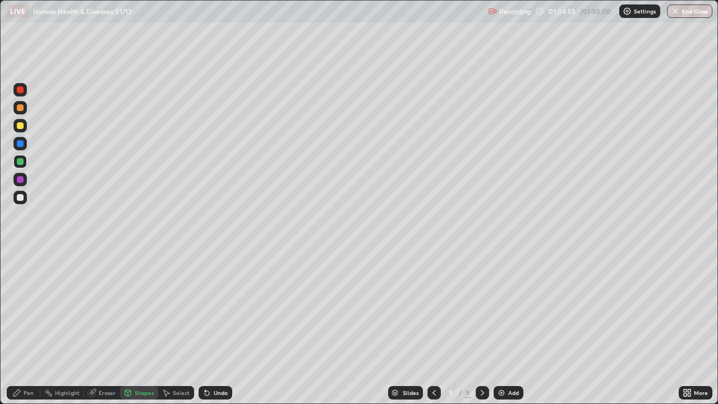
click at [28, 328] on div "Pen" at bounding box center [29, 393] width 10 height 6
click at [19, 126] on div at bounding box center [20, 125] width 7 height 7
click at [22, 271] on div at bounding box center [19, 273] width 13 height 13
click at [214, 328] on div "Undo" at bounding box center [221, 393] width 14 height 6
click at [211, 328] on div "Undo" at bounding box center [216, 392] width 34 height 13
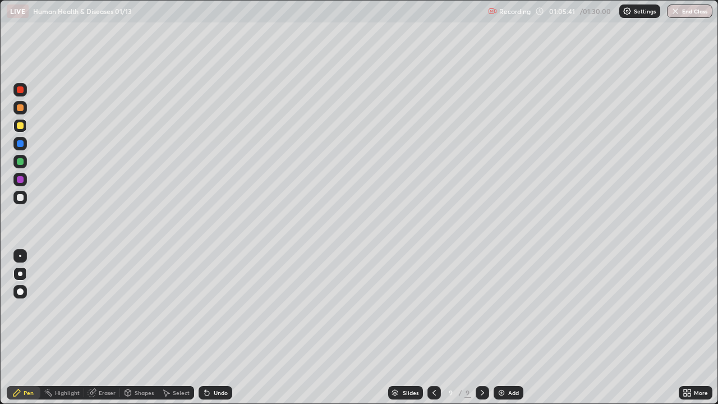
click at [128, 328] on icon at bounding box center [128, 394] width 0 height 4
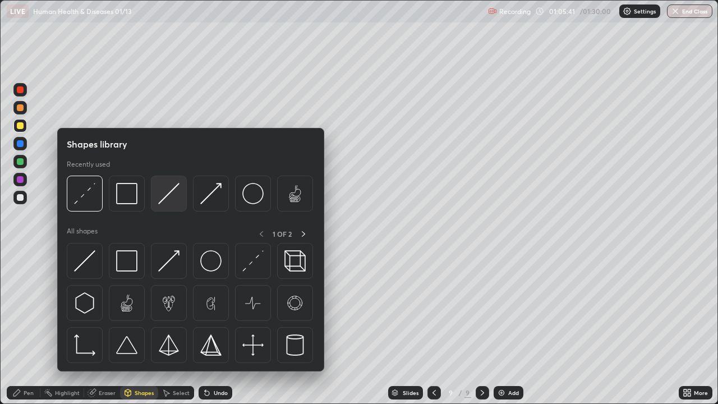
click at [169, 194] on img at bounding box center [168, 193] width 21 height 21
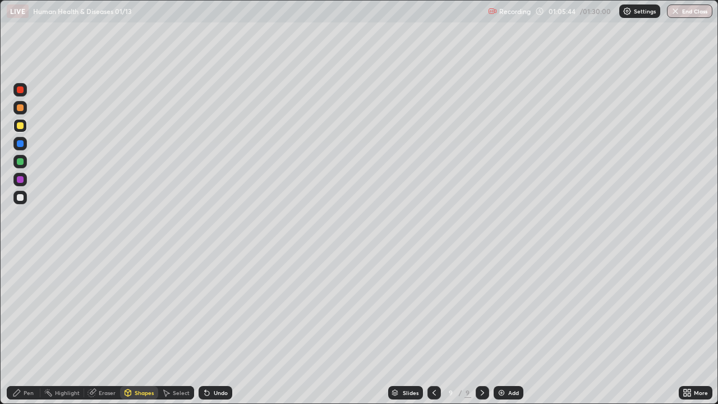
click at [31, 328] on div "Pen" at bounding box center [29, 393] width 10 height 6
click at [21, 197] on div at bounding box center [20, 197] width 7 height 7
click at [19, 127] on div at bounding box center [20, 125] width 7 height 7
click at [20, 108] on div at bounding box center [20, 107] width 7 height 7
click at [101, 328] on div "Eraser" at bounding box center [107, 393] width 17 height 6
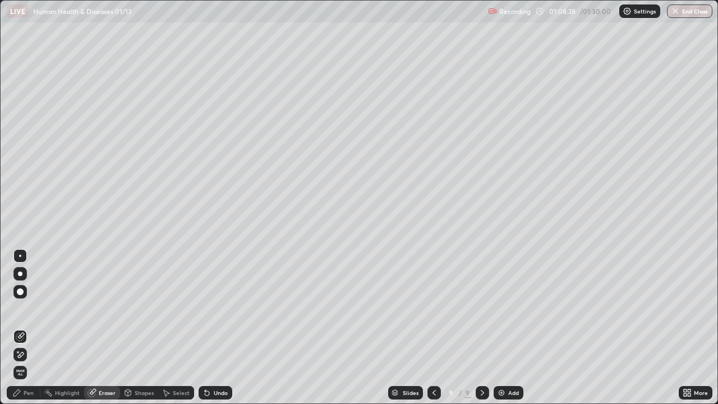
click at [31, 328] on div "Pen" at bounding box center [29, 393] width 10 height 6
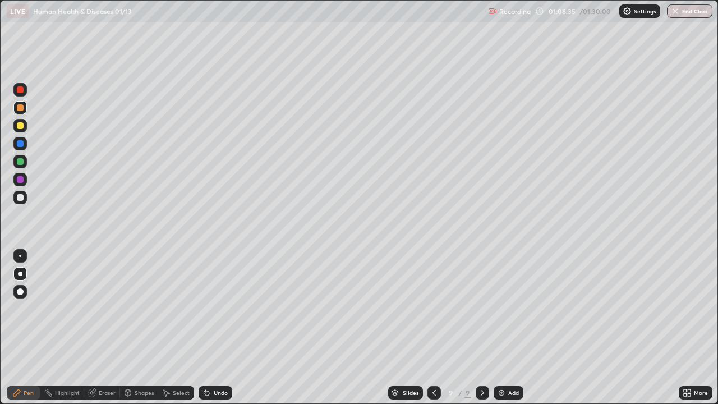
click at [21, 199] on div at bounding box center [20, 197] width 7 height 7
click at [223, 328] on div "Undo" at bounding box center [221, 393] width 14 height 6
click at [17, 164] on div at bounding box center [19, 161] width 13 height 13
click at [20, 126] on div at bounding box center [20, 125] width 7 height 7
click at [205, 328] on icon at bounding box center [207, 393] width 4 height 4
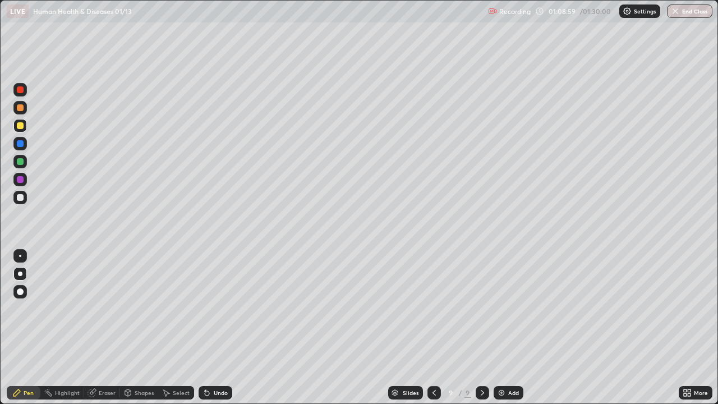
click at [207, 328] on icon at bounding box center [207, 393] width 4 height 4
click at [206, 328] on icon at bounding box center [207, 393] width 4 height 4
click at [214, 328] on div "Undo" at bounding box center [221, 393] width 14 height 6
click at [217, 328] on div "Undo" at bounding box center [221, 393] width 14 height 6
click at [122, 328] on div "Shapes" at bounding box center [139, 392] width 38 height 13
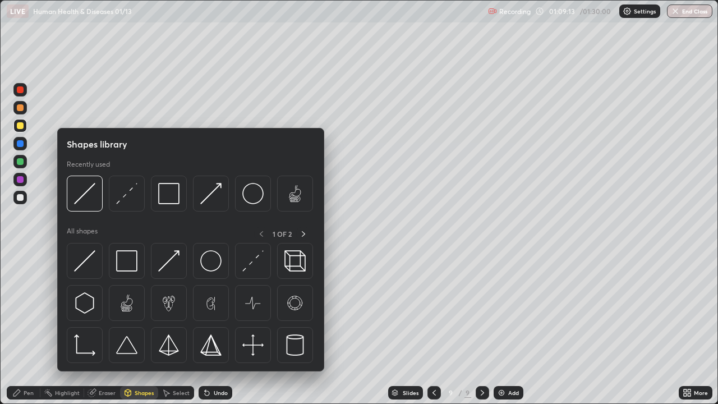
click at [102, 328] on div "Eraser" at bounding box center [107, 393] width 17 height 6
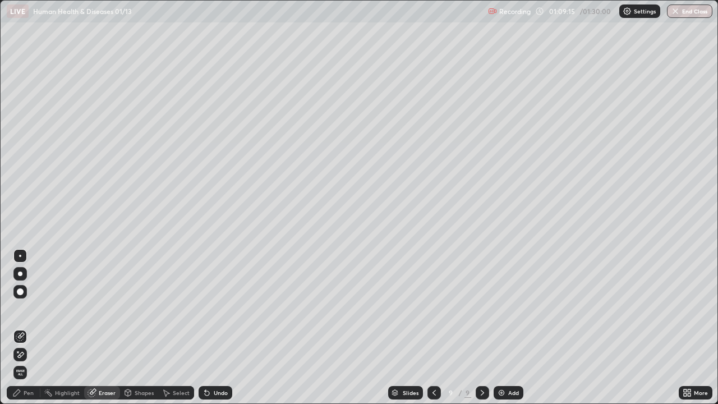
click at [22, 328] on div "Pen" at bounding box center [24, 392] width 34 height 13
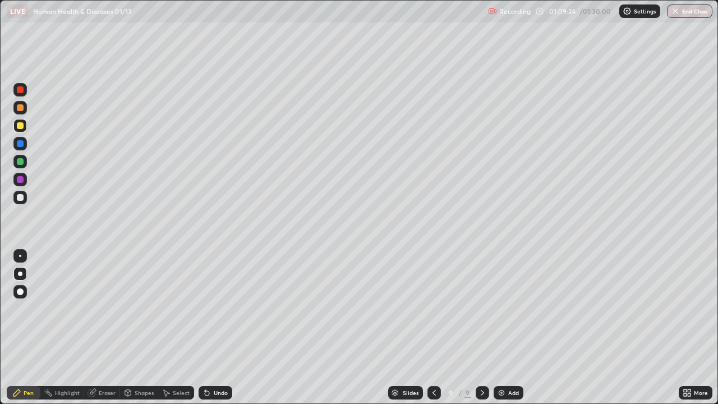
click at [19, 195] on div at bounding box center [20, 197] width 7 height 7
click at [220, 328] on div "Undo" at bounding box center [221, 393] width 14 height 6
click at [19, 158] on div at bounding box center [20, 161] width 7 height 7
click at [18, 202] on div at bounding box center [19, 197] width 13 height 13
click at [217, 328] on div "Undo" at bounding box center [221, 393] width 14 height 6
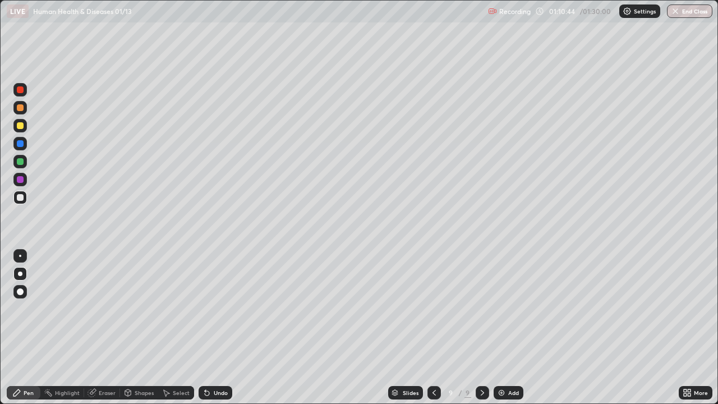
click at [224, 328] on div "Undo" at bounding box center [221, 393] width 14 height 6
click at [218, 328] on div "Undo" at bounding box center [221, 393] width 14 height 6
click at [21, 182] on div at bounding box center [20, 179] width 7 height 7
click at [23, 197] on div at bounding box center [20, 197] width 7 height 7
click at [220, 328] on div "Undo" at bounding box center [221, 393] width 14 height 6
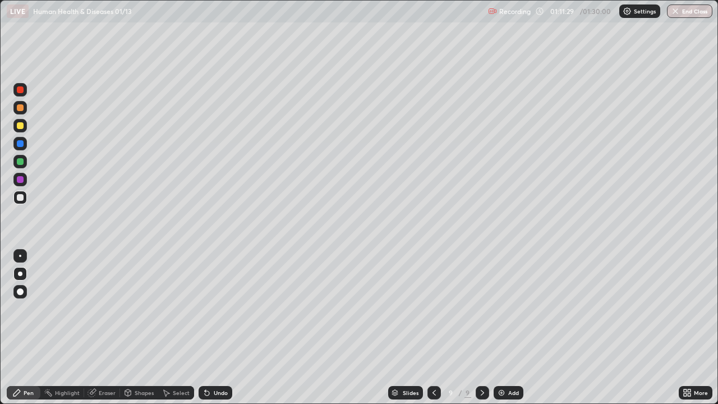
click at [105, 328] on div "Eraser" at bounding box center [107, 393] width 17 height 6
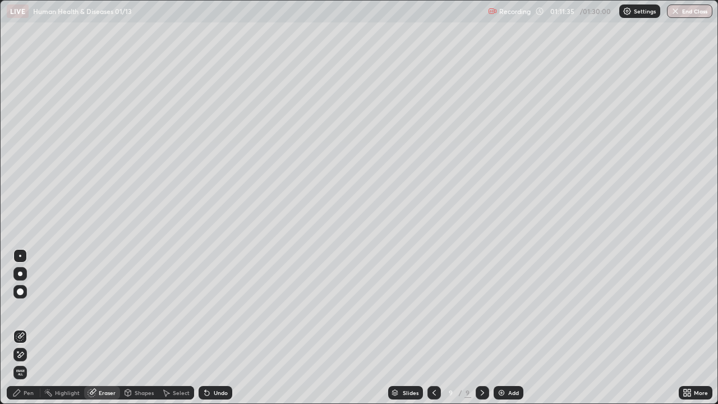
click at [25, 328] on div "Pen" at bounding box center [29, 393] width 10 height 6
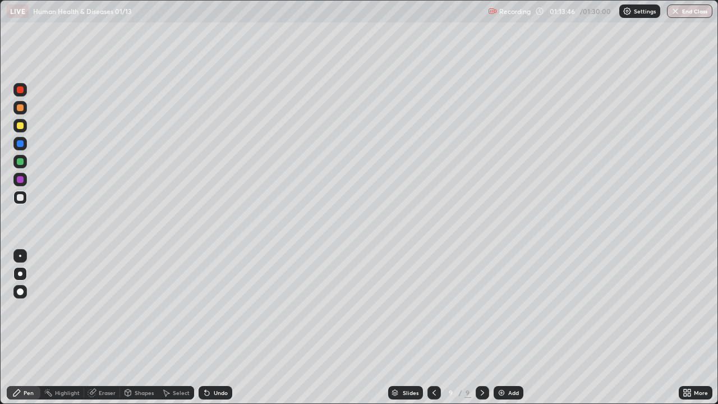
click at [20, 127] on div at bounding box center [20, 125] width 7 height 7
click at [513, 328] on div "Add" at bounding box center [513, 393] width 11 height 6
click at [211, 328] on div "Undo" at bounding box center [216, 392] width 34 height 13
click at [142, 328] on div "Shapes" at bounding box center [144, 393] width 19 height 6
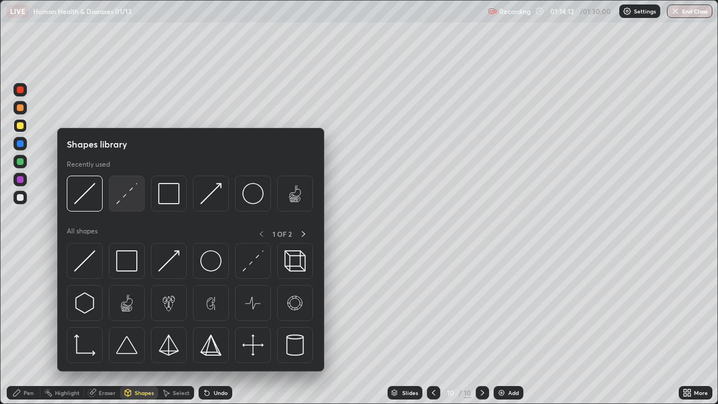
click at [127, 208] on div at bounding box center [127, 194] width 36 height 36
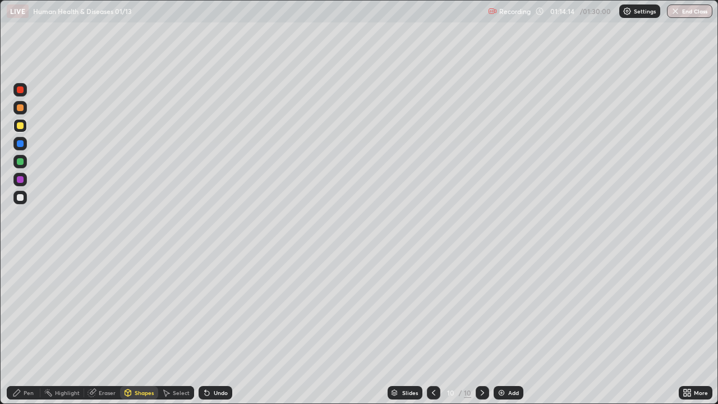
click at [21, 200] on div at bounding box center [20, 197] width 7 height 7
click at [21, 127] on div at bounding box center [20, 125] width 7 height 7
click at [224, 328] on div "Undo" at bounding box center [221, 393] width 14 height 6
click at [25, 328] on div "Pen" at bounding box center [24, 392] width 34 height 13
click at [211, 328] on div "Undo" at bounding box center [216, 392] width 34 height 13
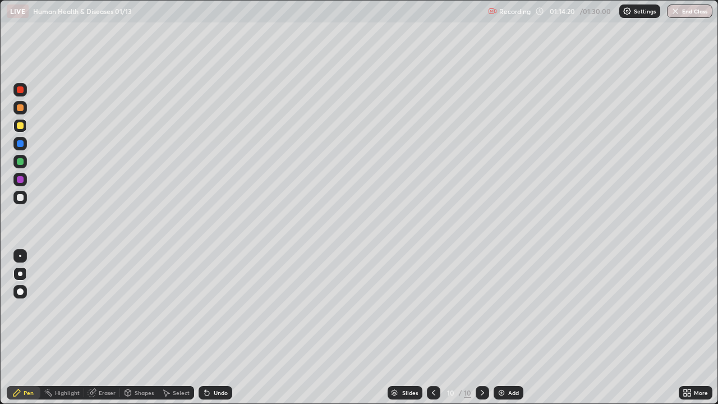
click at [214, 328] on div "Undo" at bounding box center [221, 393] width 14 height 6
click at [20, 195] on div at bounding box center [20, 197] width 7 height 7
click at [17, 163] on div at bounding box center [20, 161] width 7 height 7
click at [132, 328] on div "Shapes" at bounding box center [139, 392] width 38 height 13
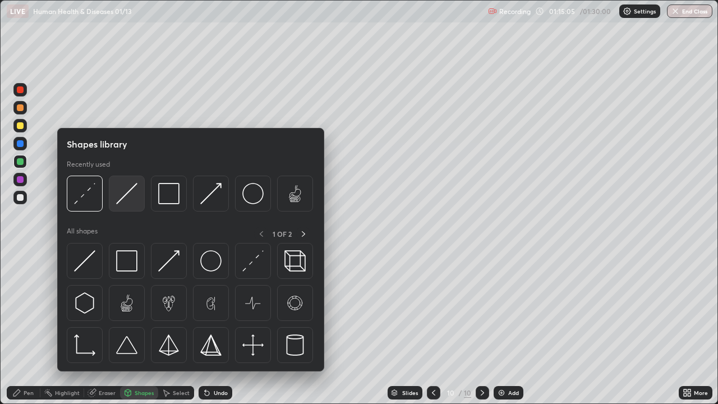
click at [127, 205] on div at bounding box center [127, 194] width 36 height 36
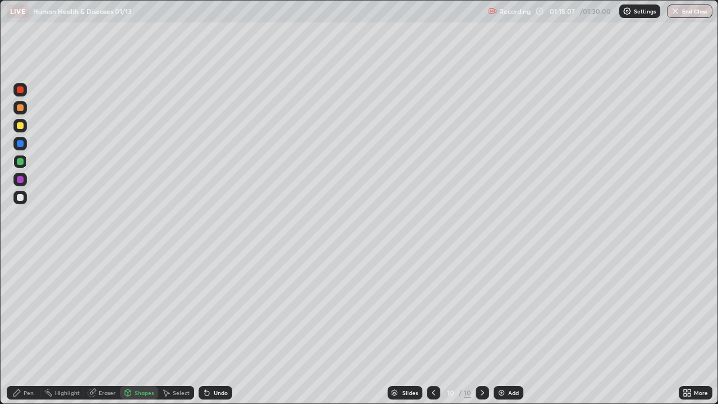
click at [26, 328] on div "Pen" at bounding box center [29, 393] width 10 height 6
click at [16, 197] on div at bounding box center [19, 197] width 13 height 13
click at [214, 328] on div "Undo" at bounding box center [221, 393] width 14 height 6
click at [214, 328] on div "Undo" at bounding box center [216, 392] width 34 height 13
click at [214, 328] on div "Undo" at bounding box center [221, 393] width 14 height 6
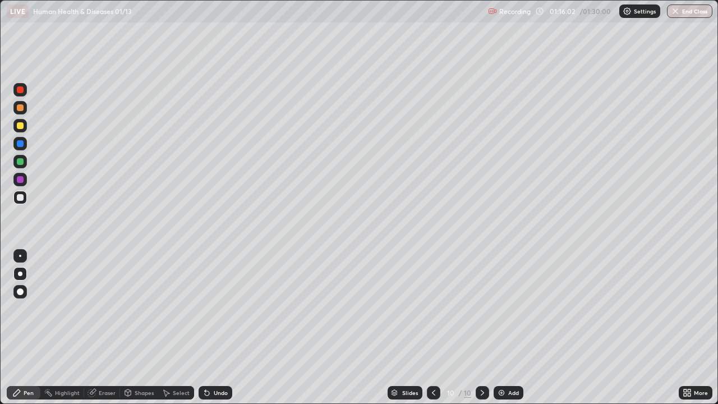
click at [205, 328] on icon at bounding box center [207, 393] width 4 height 4
click at [205, 328] on icon at bounding box center [205, 390] width 1 height 1
click at [20, 162] on div at bounding box center [20, 161] width 7 height 7
click at [133, 328] on div "Shapes" at bounding box center [139, 392] width 38 height 13
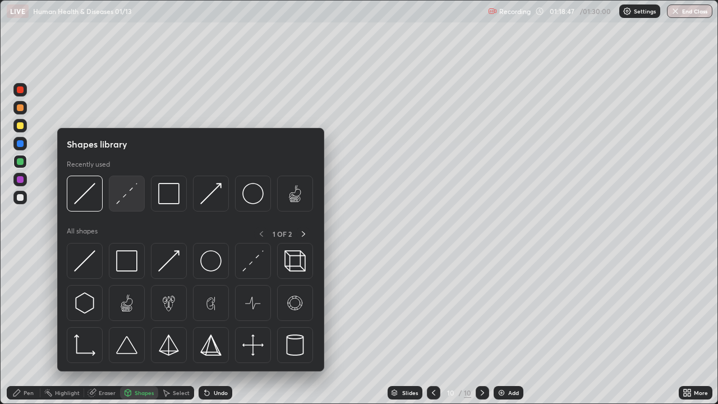
click at [120, 205] on div at bounding box center [127, 194] width 36 height 36
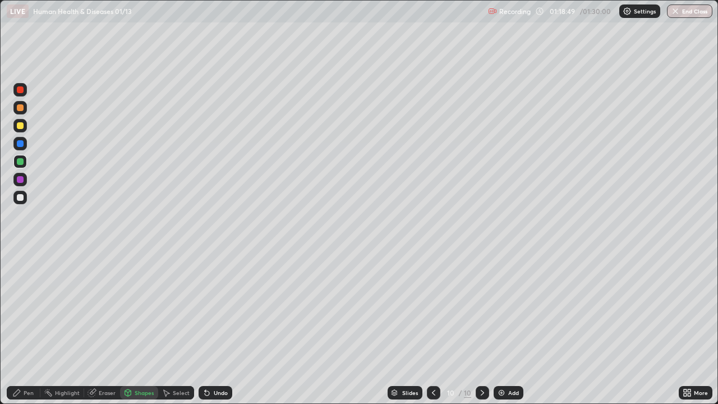
click at [30, 328] on div "Pen" at bounding box center [29, 393] width 10 height 6
click at [19, 202] on div at bounding box center [19, 197] width 13 height 13
click at [211, 328] on div "Undo" at bounding box center [216, 392] width 34 height 13
click at [20, 180] on div at bounding box center [20, 179] width 7 height 7
click at [16, 150] on div at bounding box center [19, 143] width 13 height 13
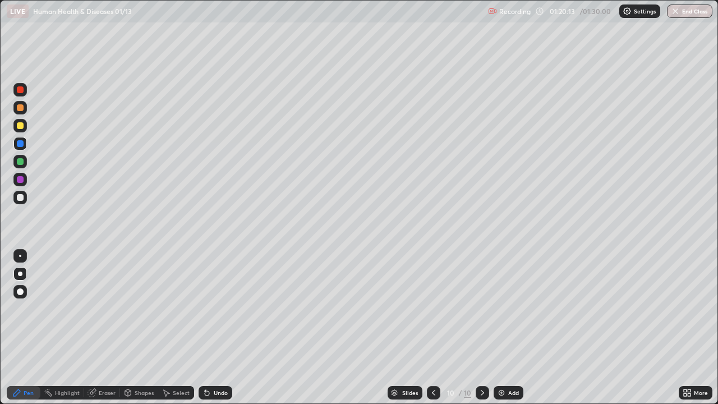
click at [23, 200] on div at bounding box center [19, 197] width 13 height 13
click at [24, 178] on div at bounding box center [19, 179] width 13 height 13
click at [135, 328] on div "Shapes" at bounding box center [144, 393] width 19 height 6
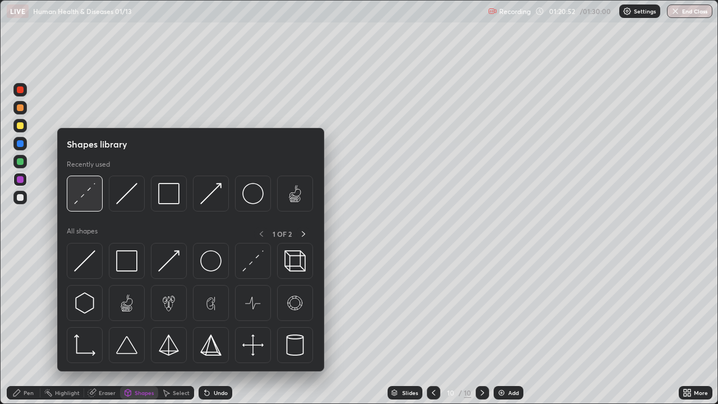
click at [88, 195] on img at bounding box center [84, 193] width 21 height 21
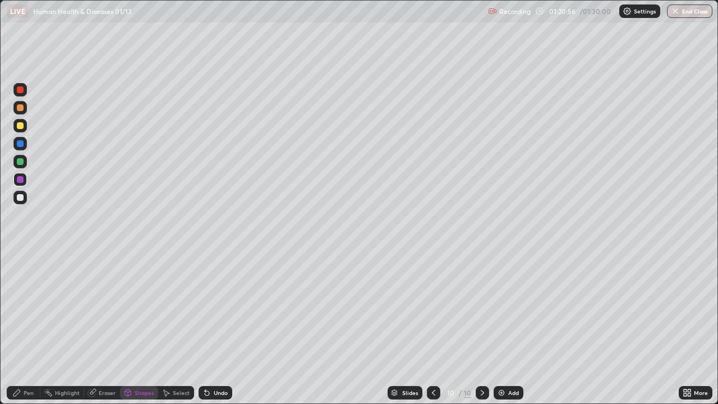
click at [27, 328] on div "Pen" at bounding box center [29, 393] width 10 height 6
click at [22, 198] on div at bounding box center [20, 197] width 7 height 7
click at [686, 16] on button "End Class" at bounding box center [689, 10] width 45 height 13
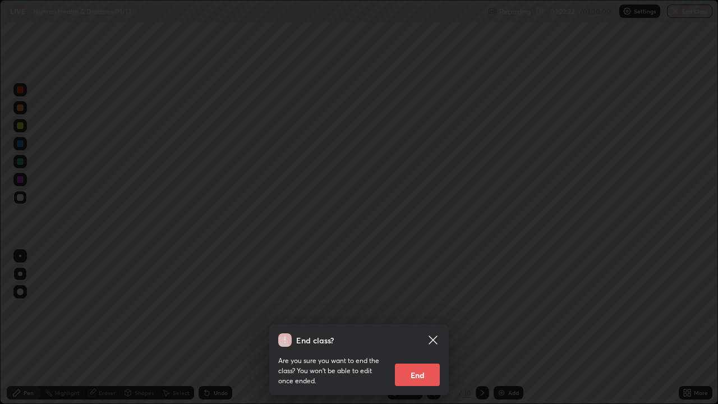
click at [437, 328] on icon at bounding box center [432, 339] width 13 height 13
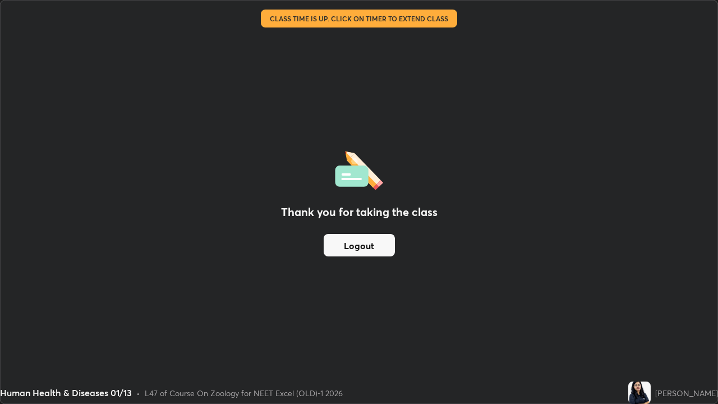
click at [375, 246] on button "Logout" at bounding box center [359, 245] width 71 height 22
